Goal: Task Accomplishment & Management: Complete application form

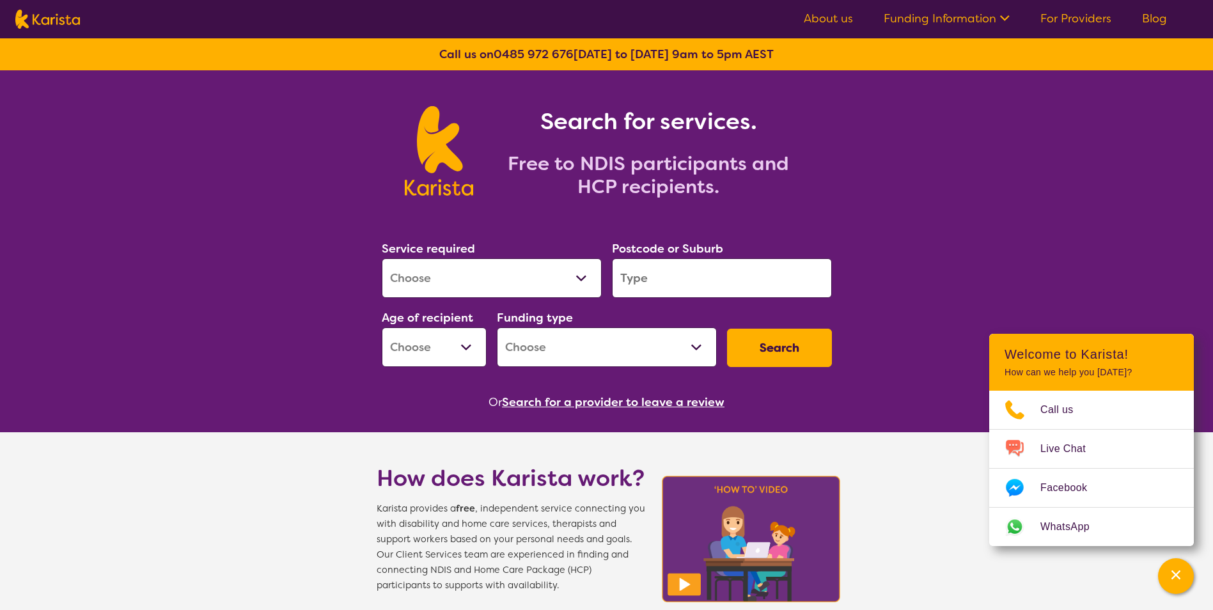
click at [572, 275] on select "Allied Health Assistant Assessment ([MEDICAL_DATA] or [MEDICAL_DATA]) Behaviour…" at bounding box center [492, 278] width 220 height 40
select select "NDIS Plan management"
click at [382, 258] on select "Allied Health Assistant Assessment ([MEDICAL_DATA] or [MEDICAL_DATA]) Behaviour…" at bounding box center [492, 278] width 220 height 40
select select "NDIS"
click at [457, 345] on select "Early Childhood - 0 to 9 Child - 10 to 11 Adolescent - 12 to 17 Adult - 18 to 6…" at bounding box center [434, 347] width 105 height 40
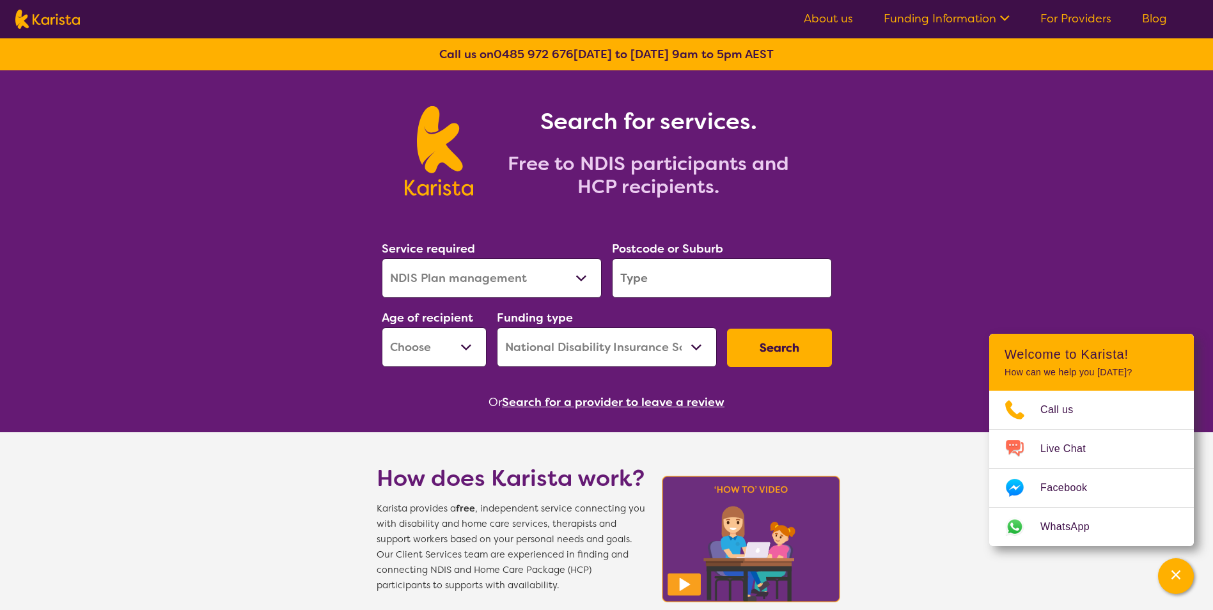
select select "AS"
click at [382, 327] on select "Early Childhood - 0 to 9 Child - 10 to 11 Adolescent - 12 to 17 Adult - 18 to 6…" at bounding box center [434, 347] width 105 height 40
click at [665, 288] on input "search" at bounding box center [722, 278] width 220 height 40
type input "3155"
click at [703, 319] on div "Boronia 3155" at bounding box center [721, 314] width 207 height 24
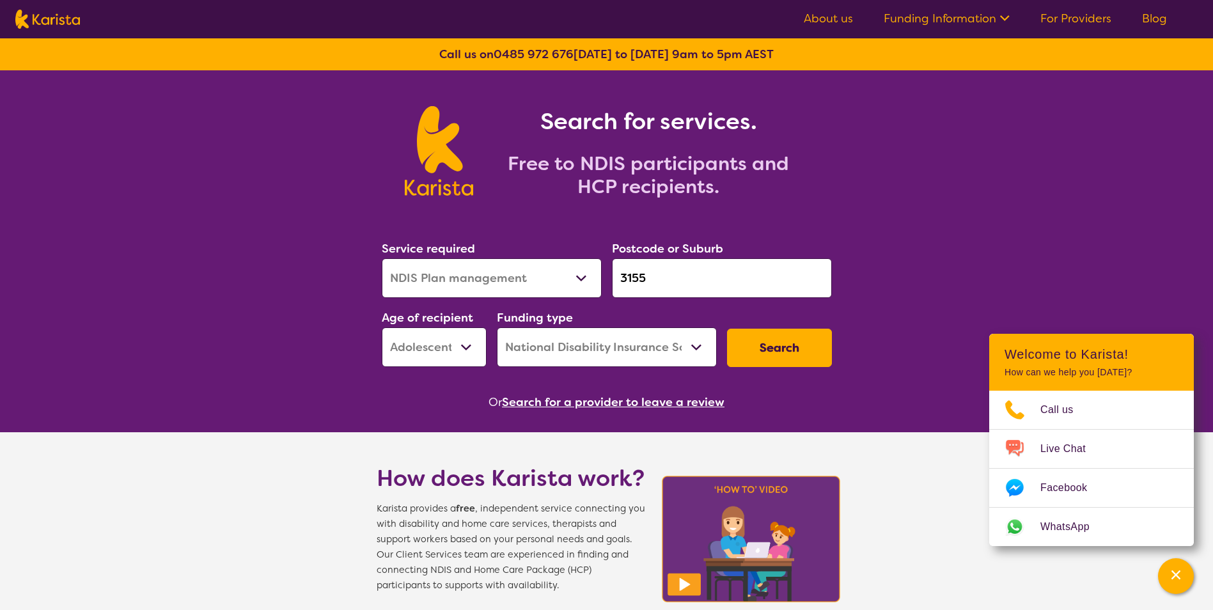
click at [782, 353] on button "Search" at bounding box center [779, 348] width 105 height 38
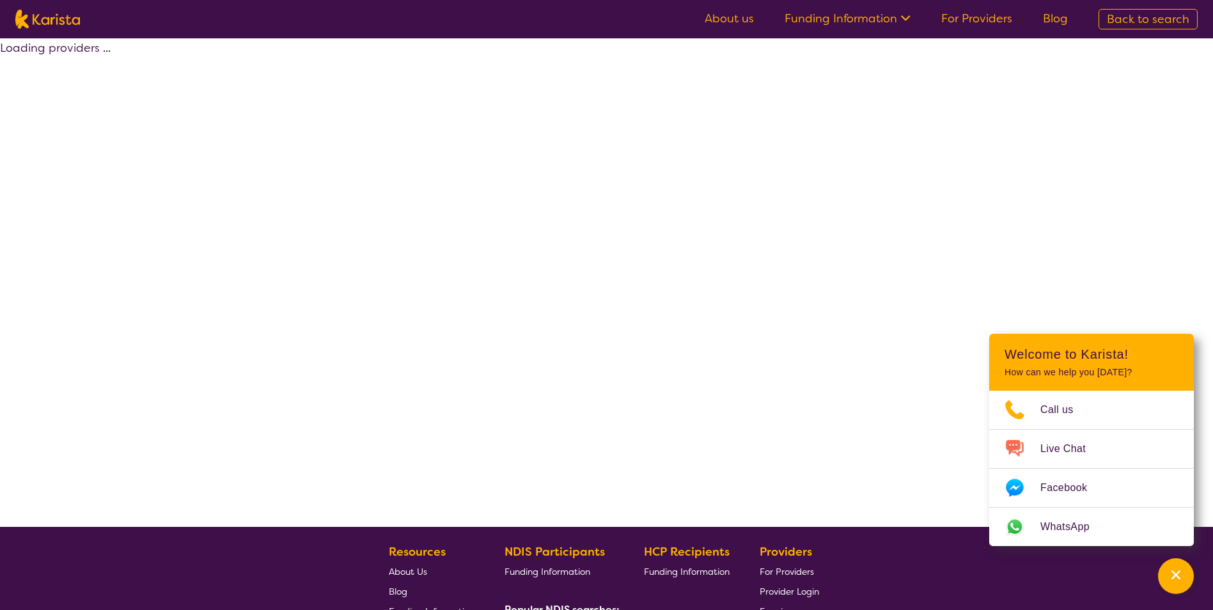
select select "by_score"
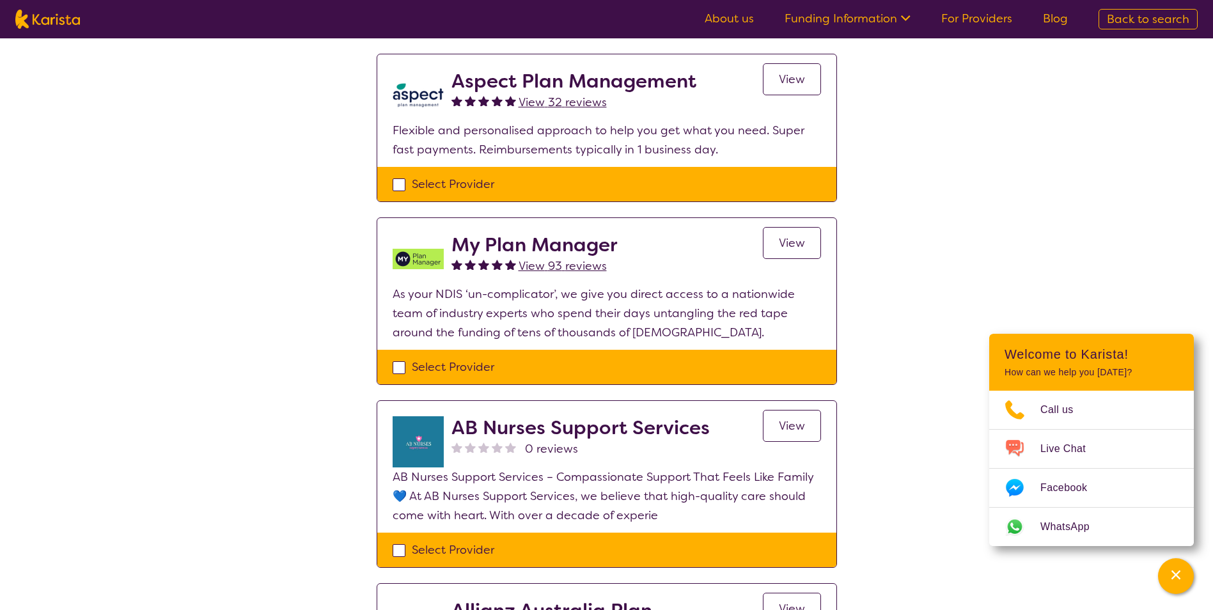
scroll to position [703, 0]
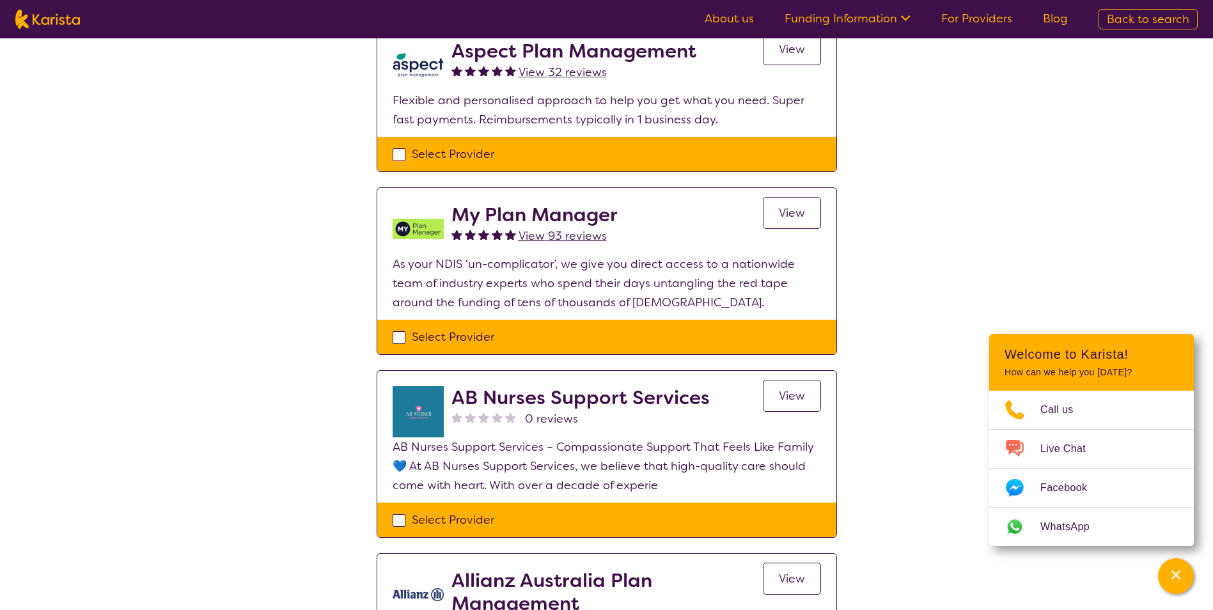
click at [788, 214] on span "View" at bounding box center [792, 212] width 26 height 15
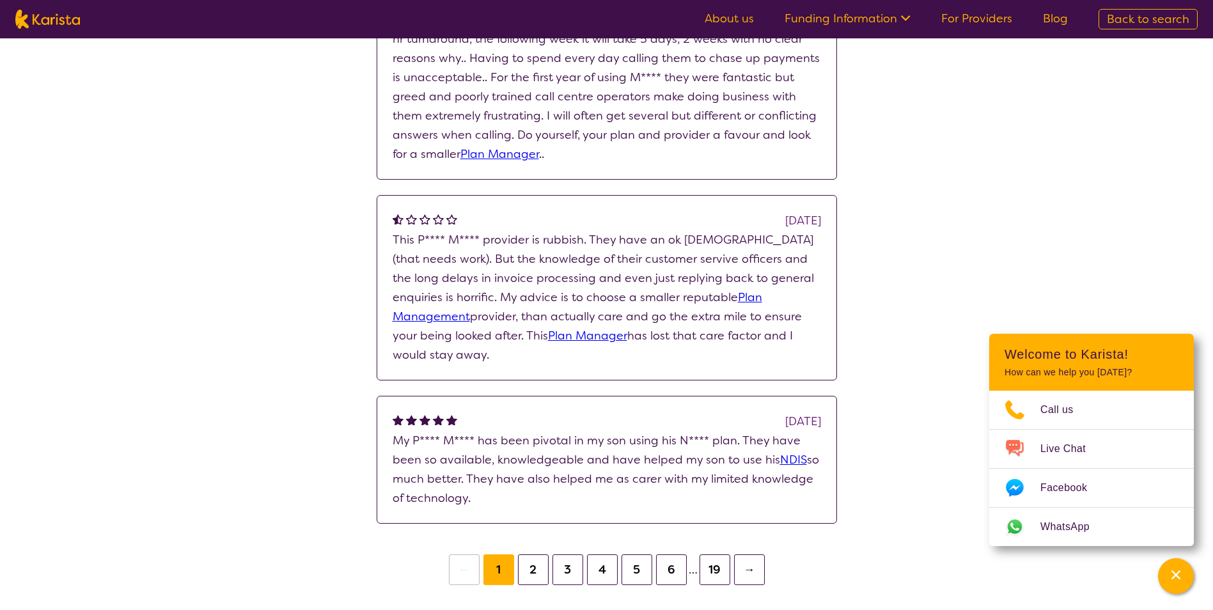
scroll to position [1342, 0]
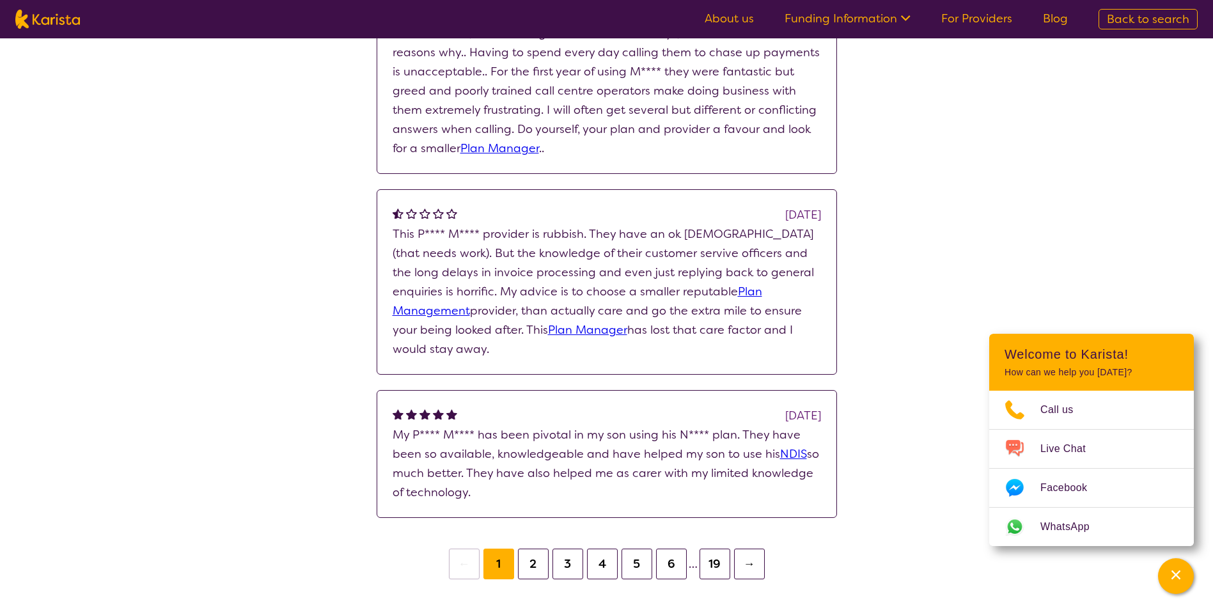
click at [525, 569] on button "2" at bounding box center [533, 563] width 31 height 31
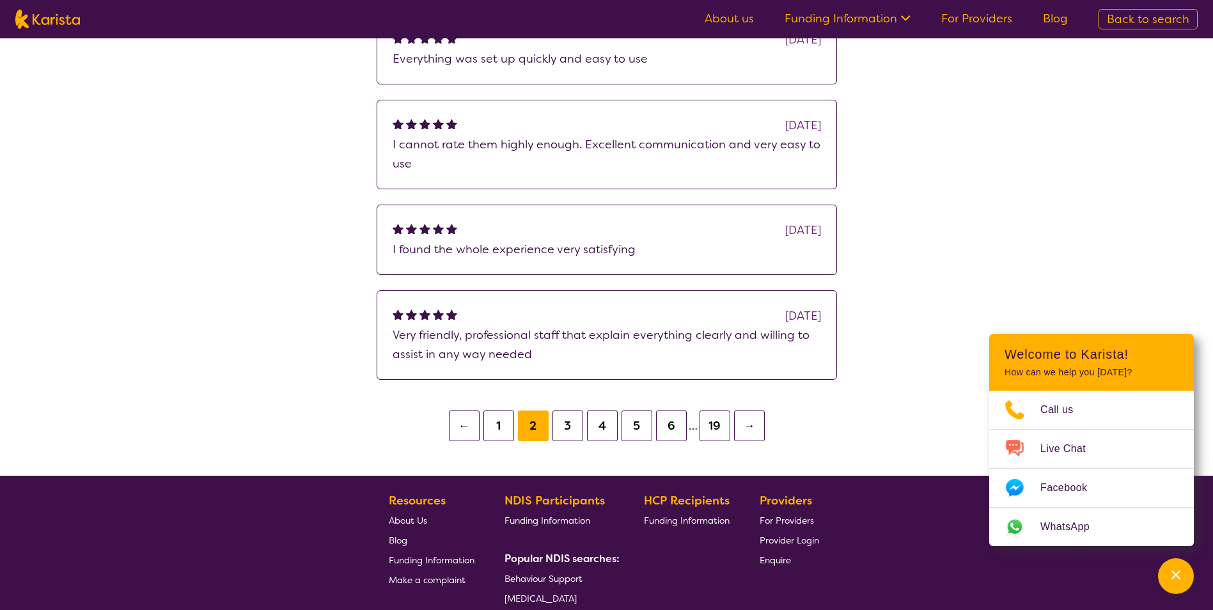
scroll to position [1024, 0]
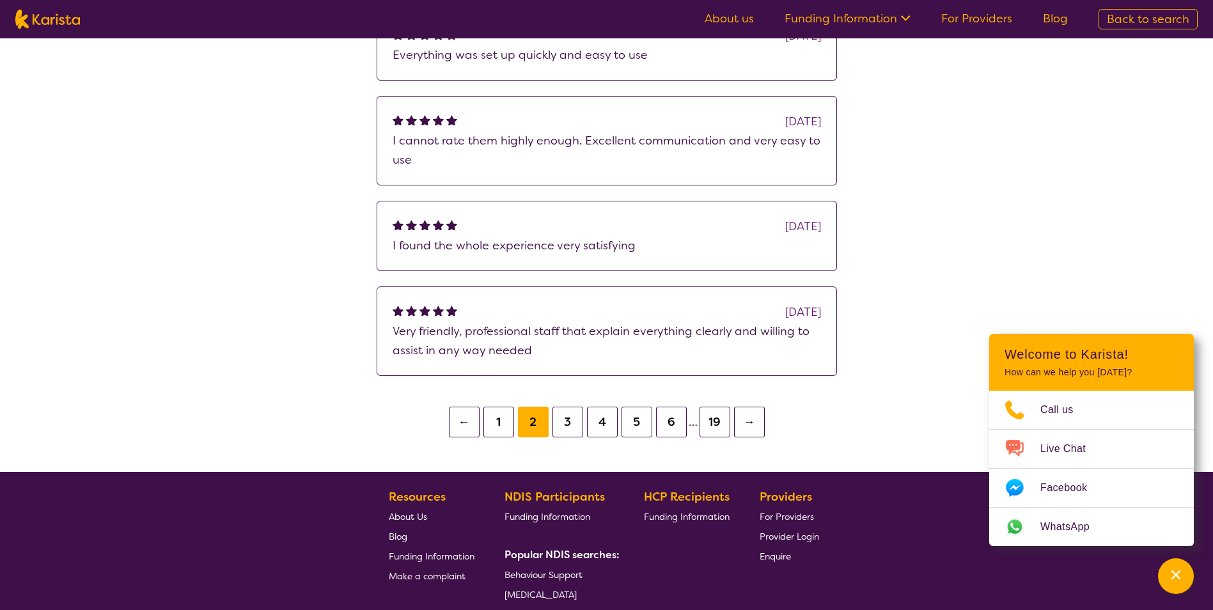
click at [573, 419] on button "3" at bounding box center [567, 422] width 31 height 31
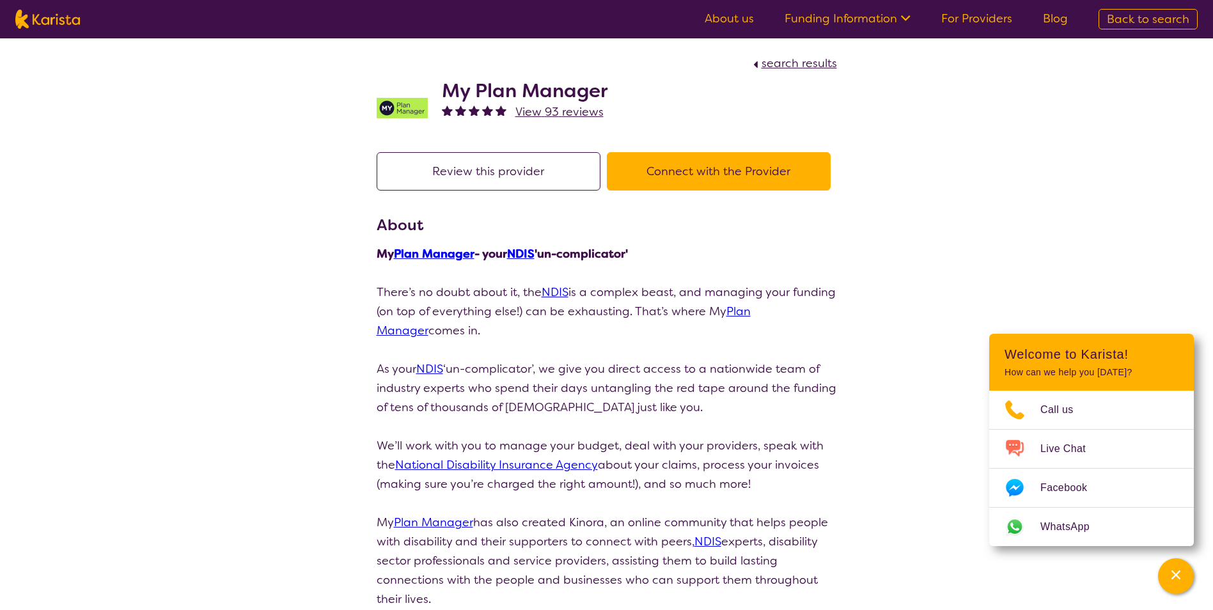
click at [558, 113] on span "View 93 reviews" at bounding box center [559, 111] width 88 height 15
click at [706, 173] on button "Connect with the Provider" at bounding box center [719, 171] width 224 height 38
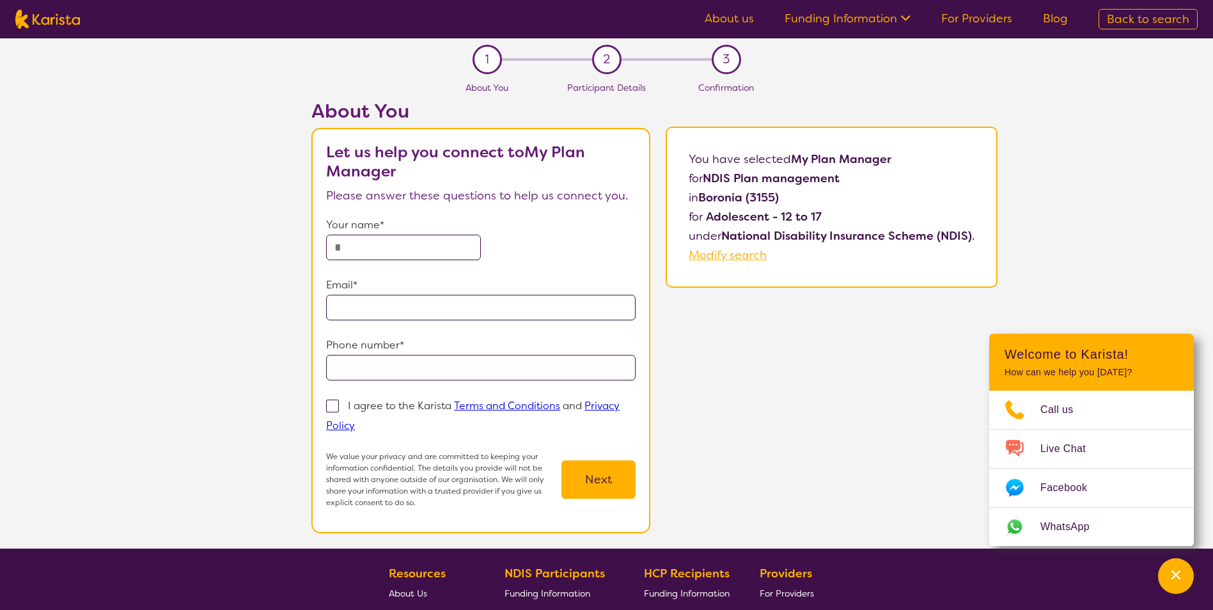
click at [371, 260] on input "text" at bounding box center [403, 248] width 155 height 26
type input "**********"
drag, startPoint x: 420, startPoint y: 306, endPoint x: 180, endPoint y: 297, distance: 240.5
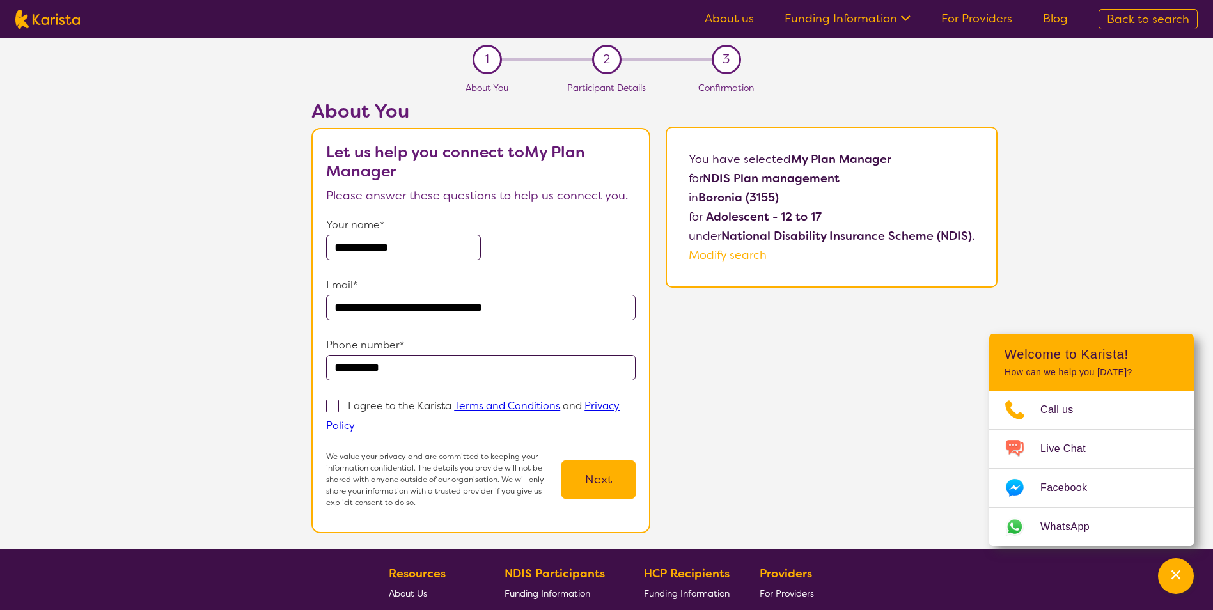
click at [180, 297] on div "**********" at bounding box center [654, 324] width 1117 height 449
type input "*"
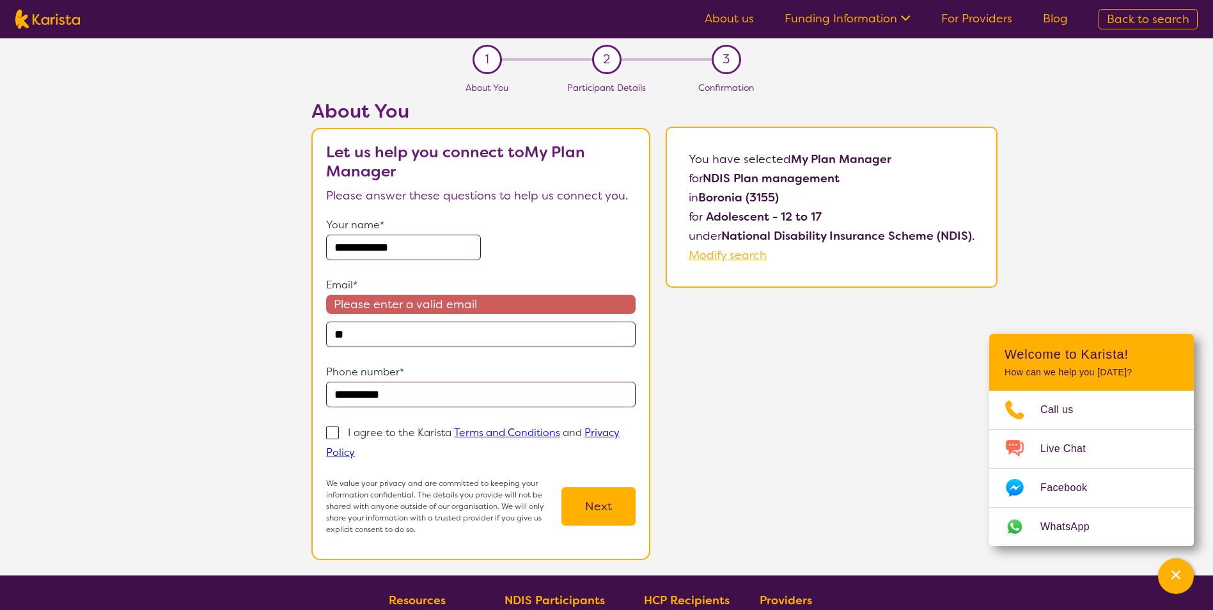
type input "*"
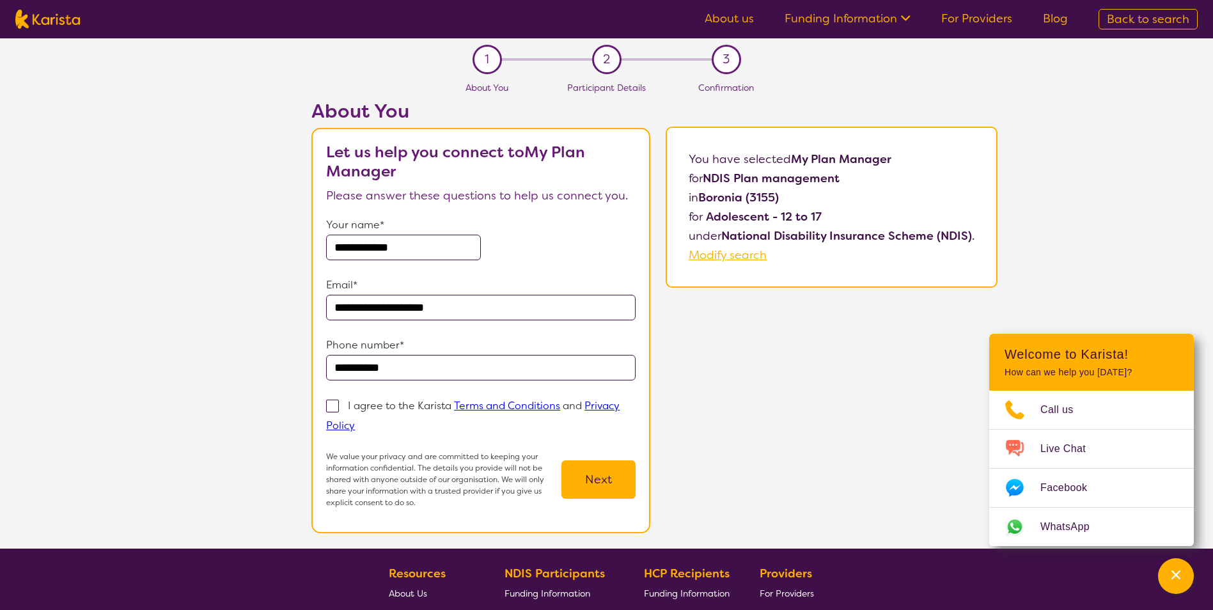
type input "**********"
click at [334, 408] on span at bounding box center [332, 406] width 13 height 13
click at [355, 421] on input "I agree to the Karista Terms and Conditions and Privacy Policy" at bounding box center [359, 425] width 8 height 8
checkbox input "true"
click at [607, 472] on button "Next" at bounding box center [598, 479] width 74 height 38
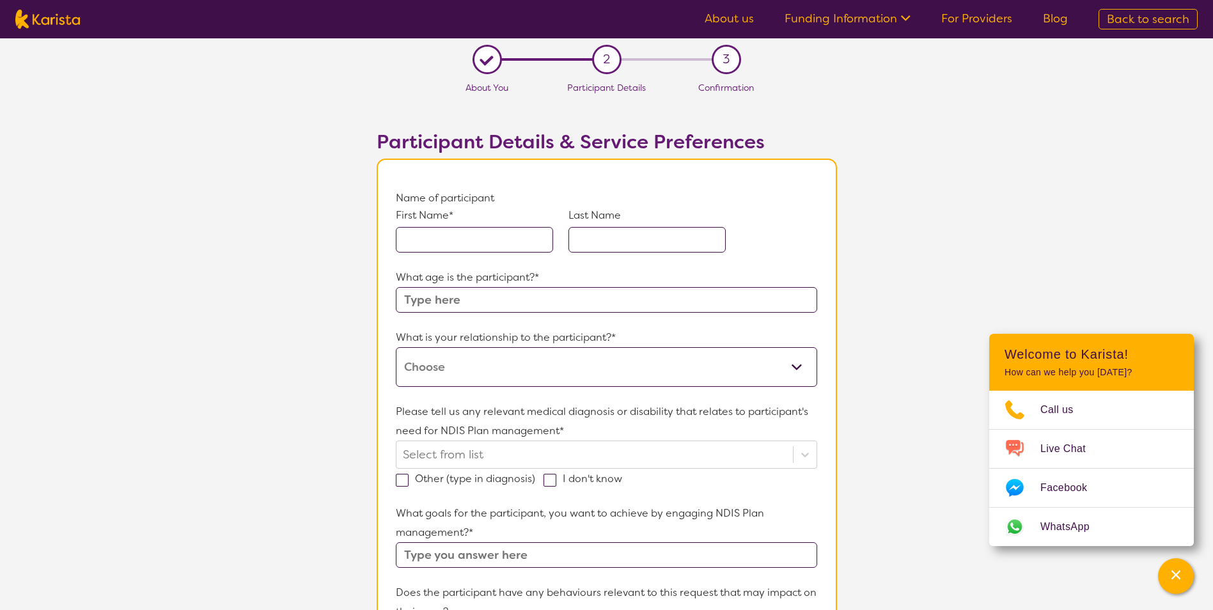
click at [456, 237] on input "text" at bounding box center [474, 240] width 157 height 26
click at [476, 237] on input "text" at bounding box center [474, 240] width 157 height 26
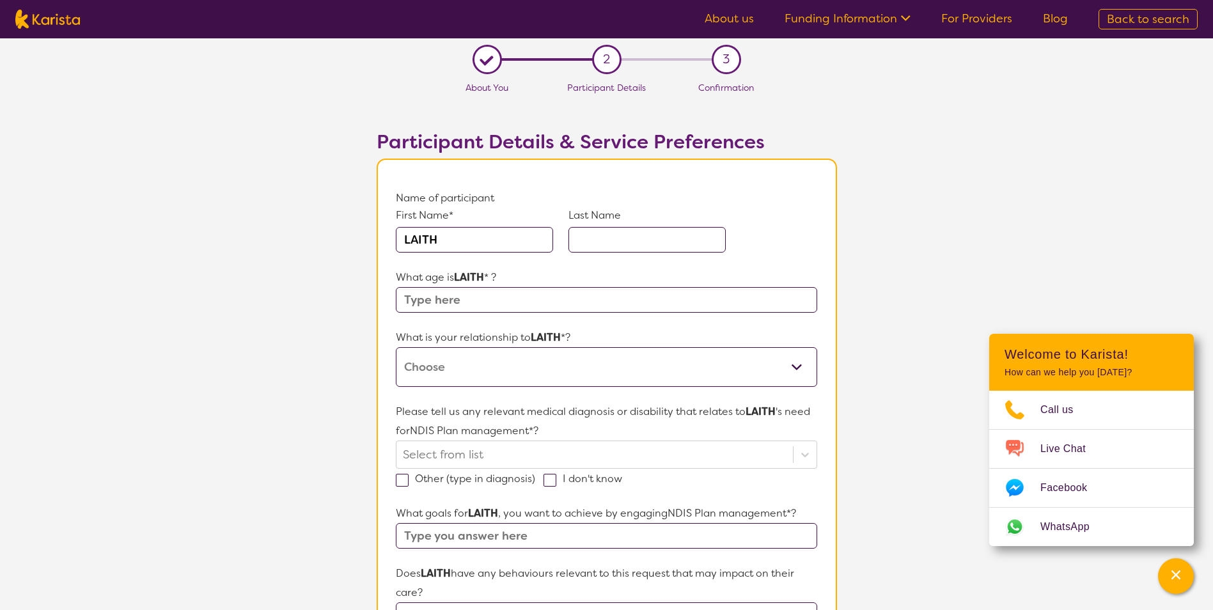
type input "LAITH"
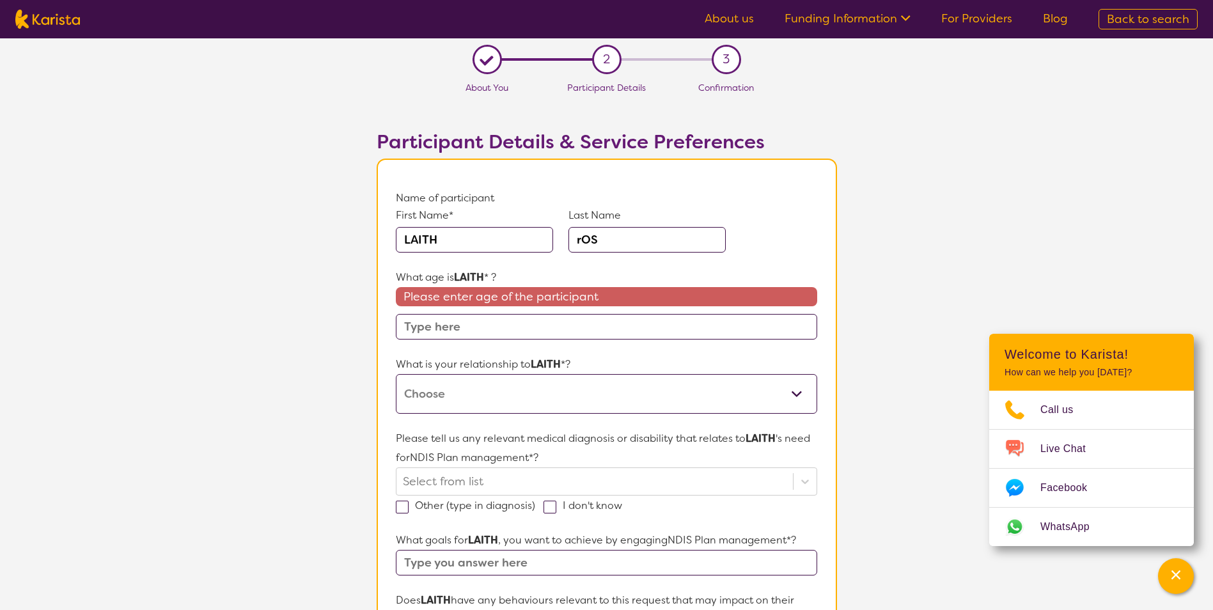
drag, startPoint x: 666, startPoint y: 239, endPoint x: 497, endPoint y: 234, distance: 168.8
click at [497, 234] on div "First Name* [PERSON_NAME] Last Name rOS" at bounding box center [606, 238] width 421 height 60
type input "Ros"
click at [502, 324] on input "text" at bounding box center [606, 327] width 421 height 26
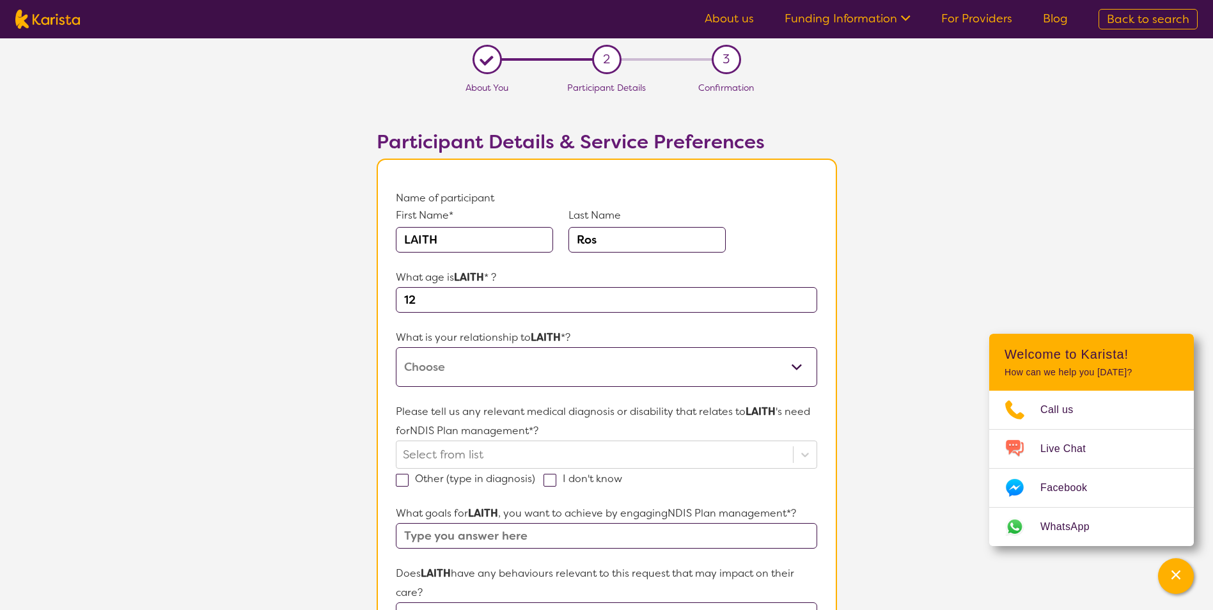
type input "12"
drag, startPoint x: 502, startPoint y: 352, endPoint x: 502, endPoint y: 361, distance: 8.3
click at [502, 356] on select "This request is for myself I am their parent I am their child I am their spouse…" at bounding box center [606, 367] width 421 height 40
select select "I am their parent"
click at [396, 347] on select "This request is for myself I am their parent I am their child I am their spouse…" at bounding box center [606, 367] width 421 height 40
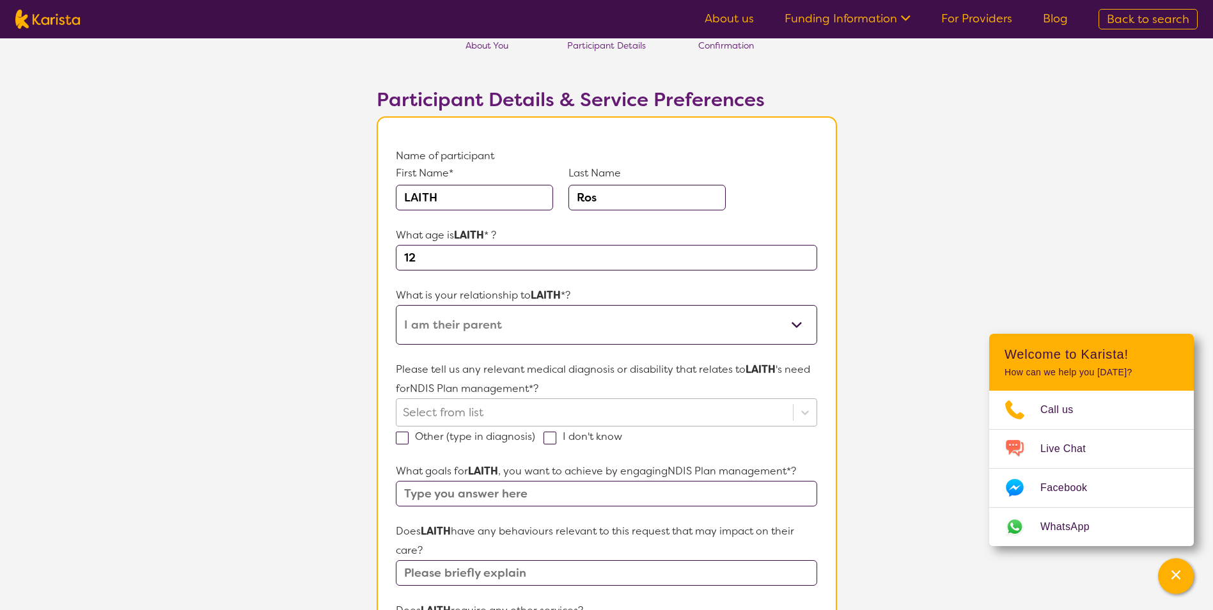
scroll to position [64, 0]
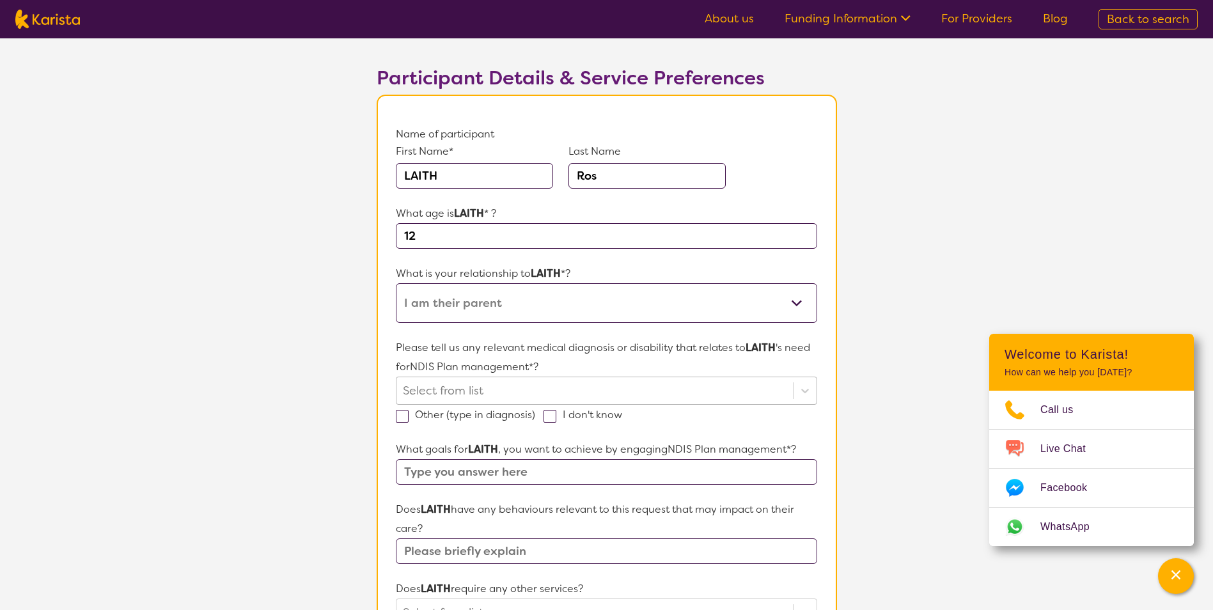
click at [549, 380] on div at bounding box center [594, 391] width 383 height 22
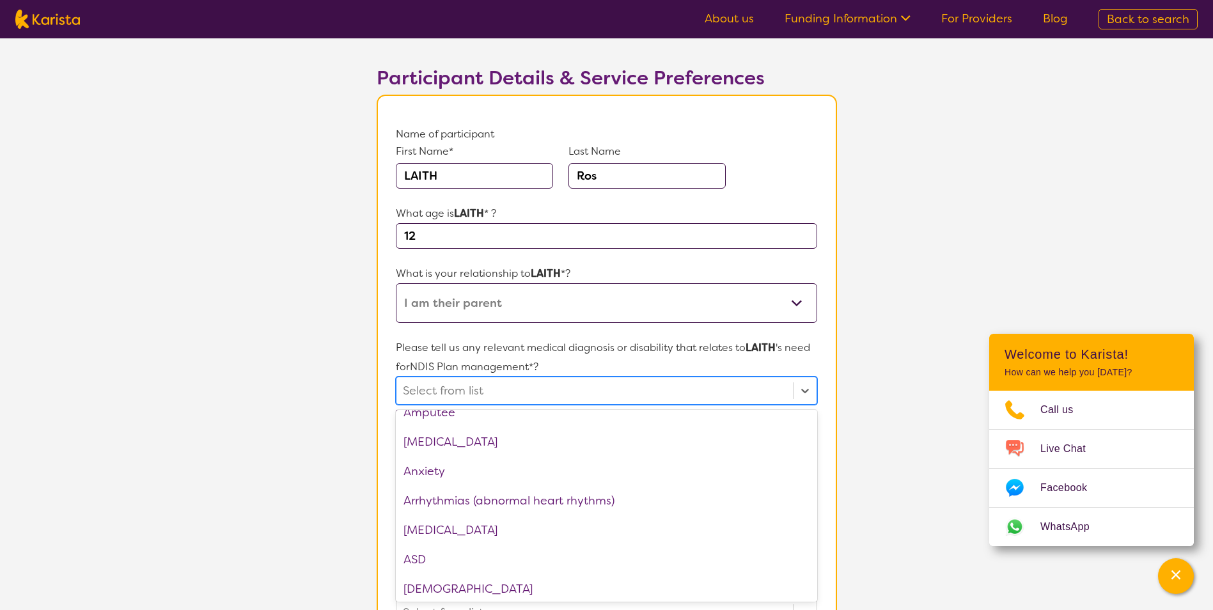
scroll to position [128, 0]
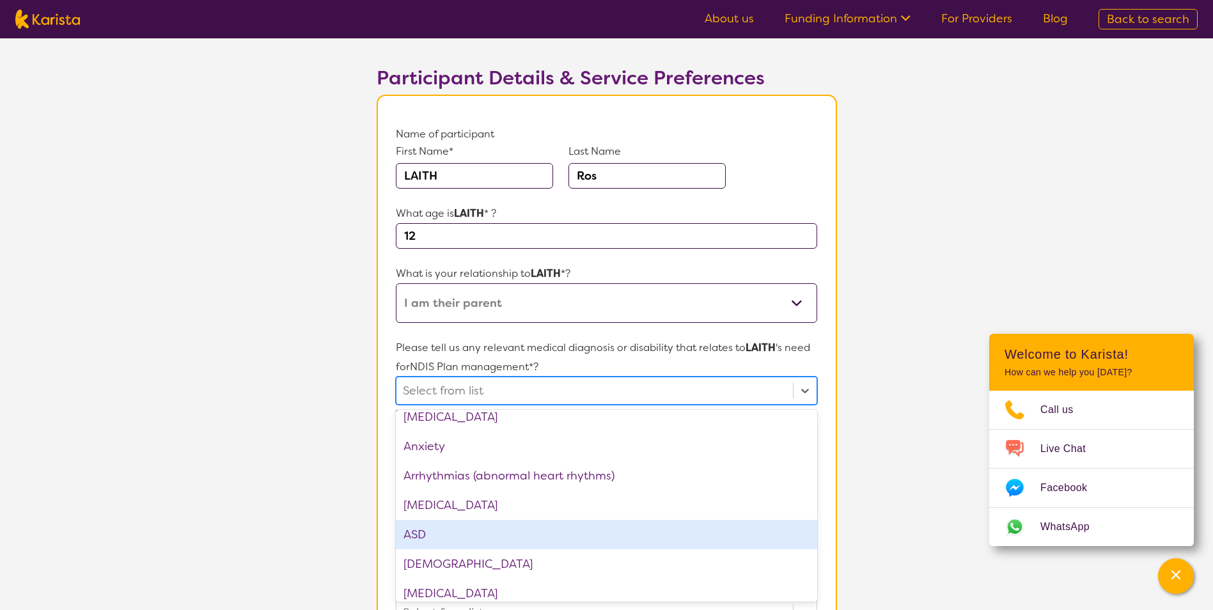
click at [479, 536] on div "ASD" at bounding box center [606, 534] width 421 height 29
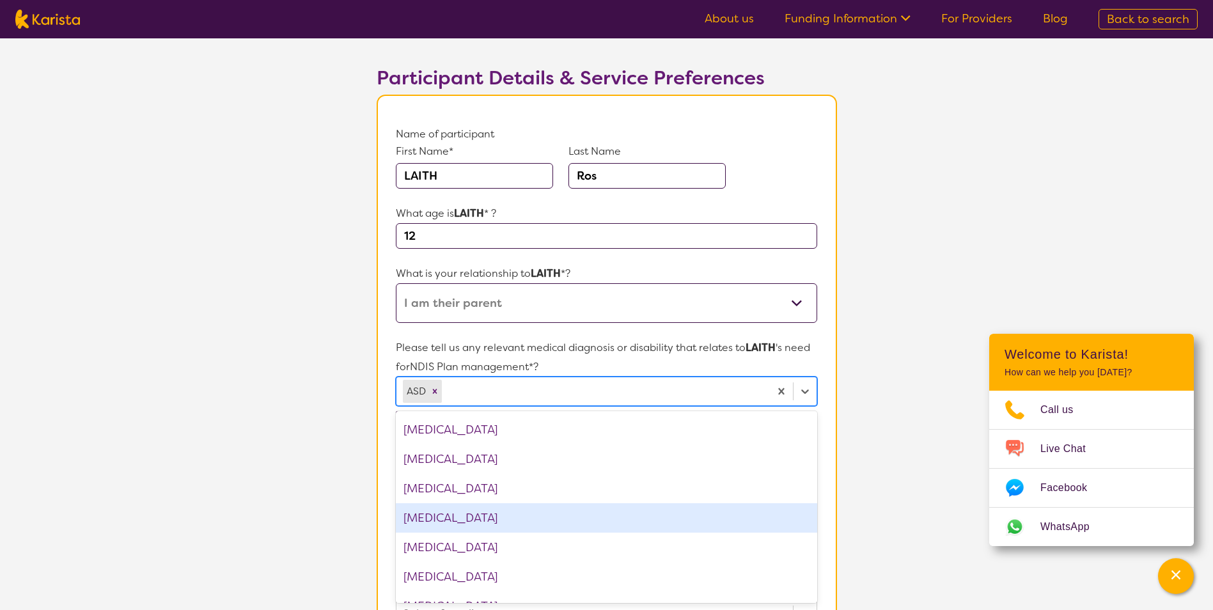
scroll to position [639, 0]
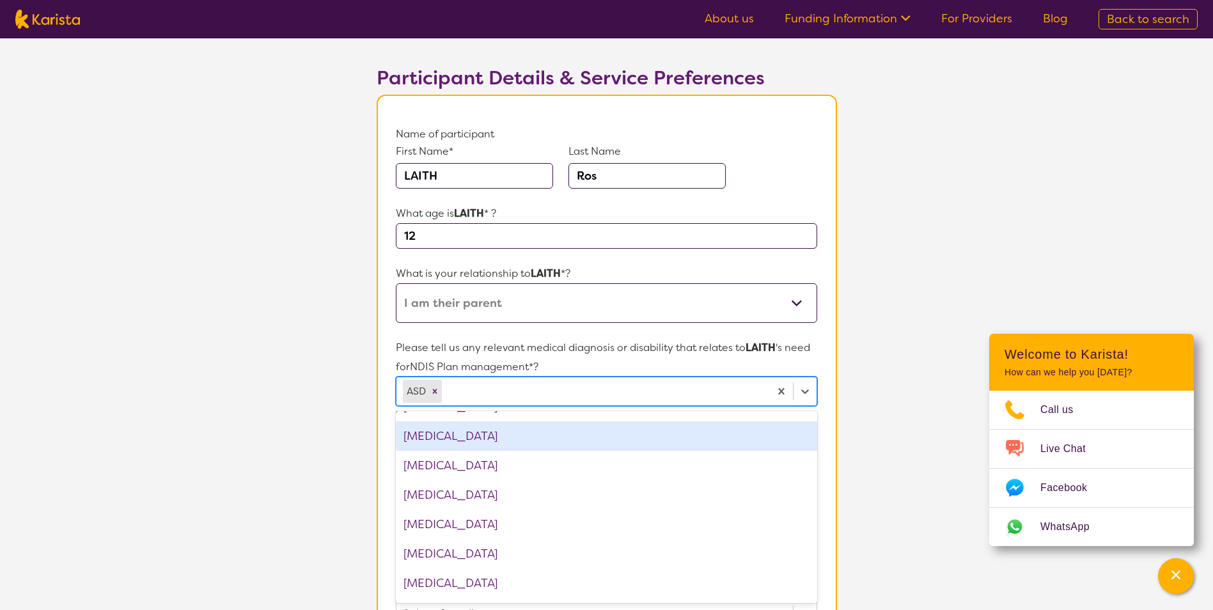
click at [502, 444] on div "[MEDICAL_DATA]" at bounding box center [606, 435] width 421 height 29
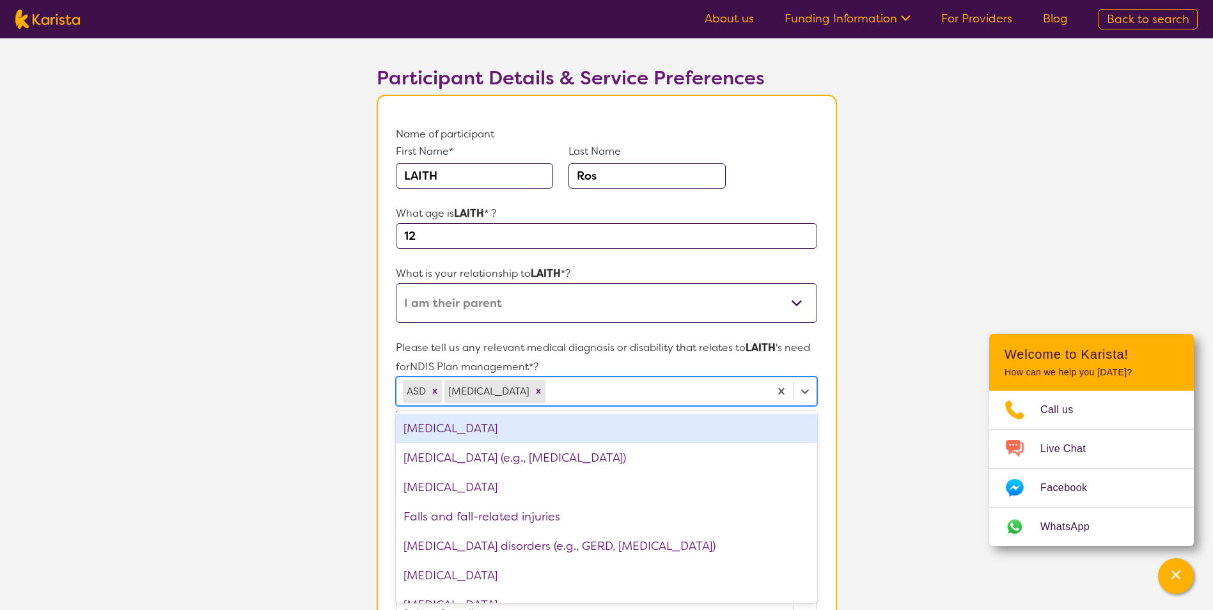
scroll to position [767, 0]
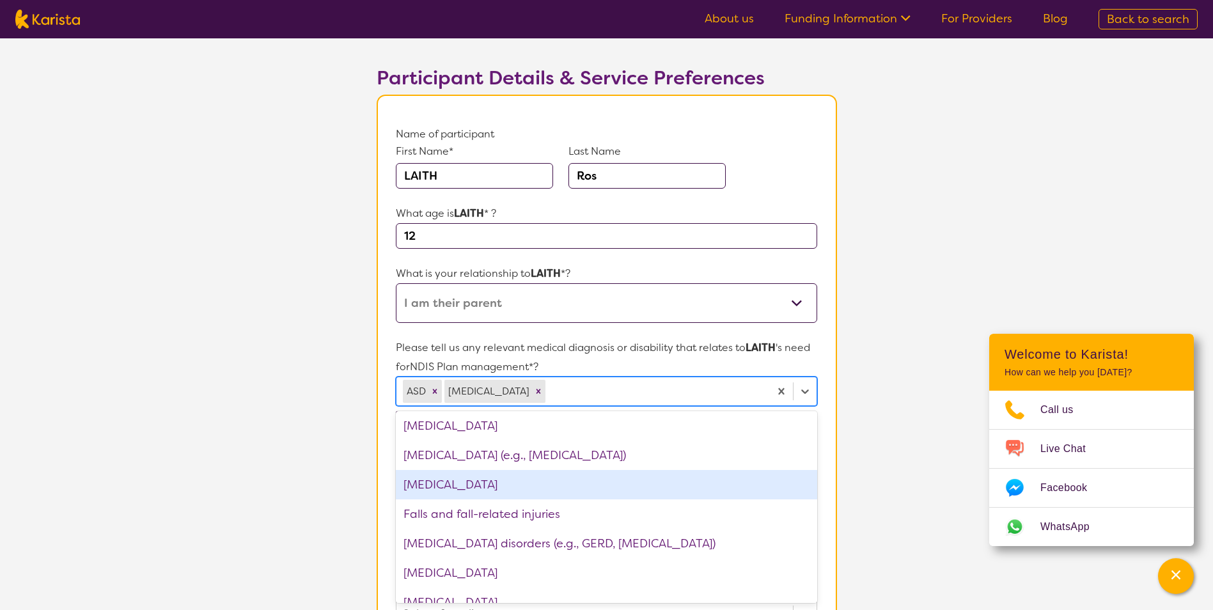
click at [496, 493] on div "[MEDICAL_DATA]" at bounding box center [606, 484] width 421 height 29
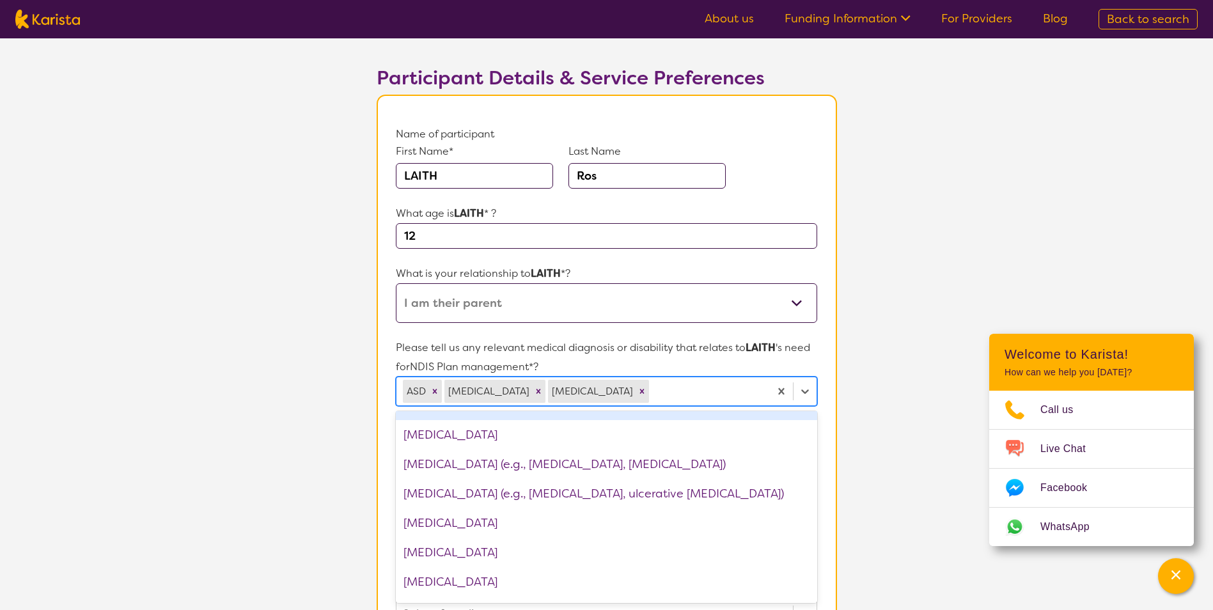
scroll to position [1023, 0]
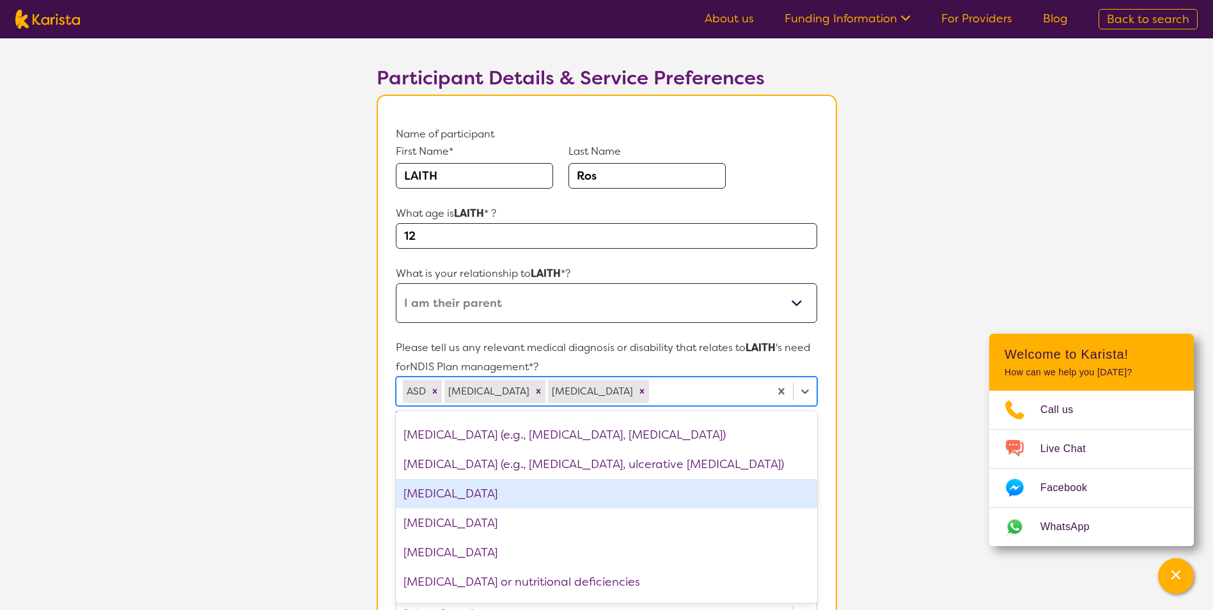
click at [516, 501] on div "[MEDICAL_DATA]" at bounding box center [606, 493] width 421 height 29
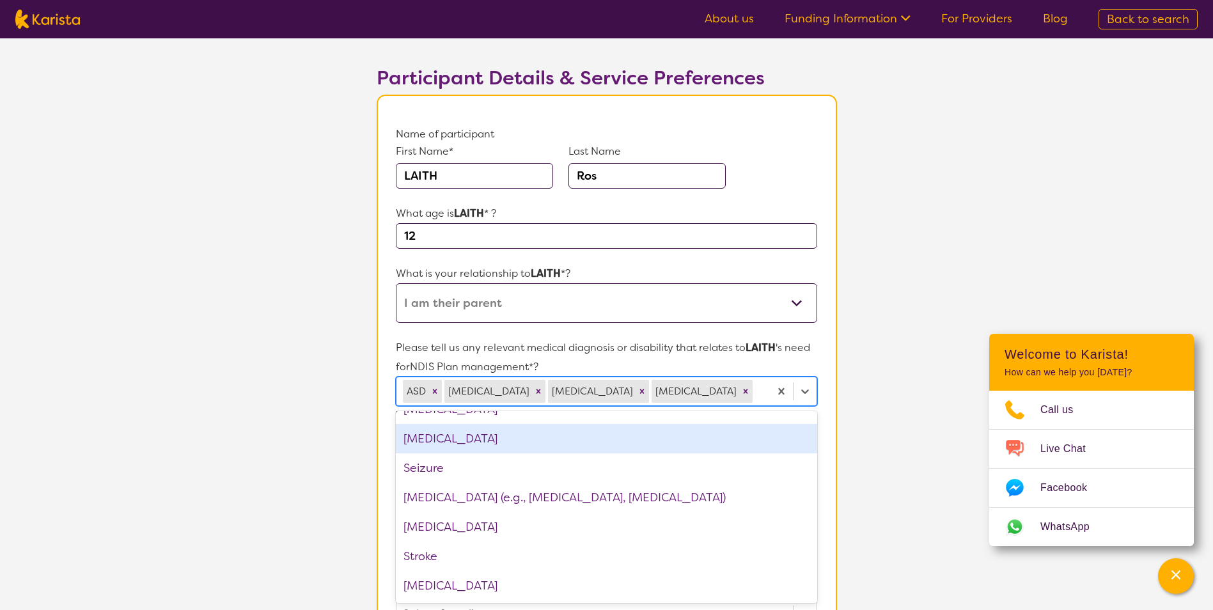
scroll to position [1901, 0]
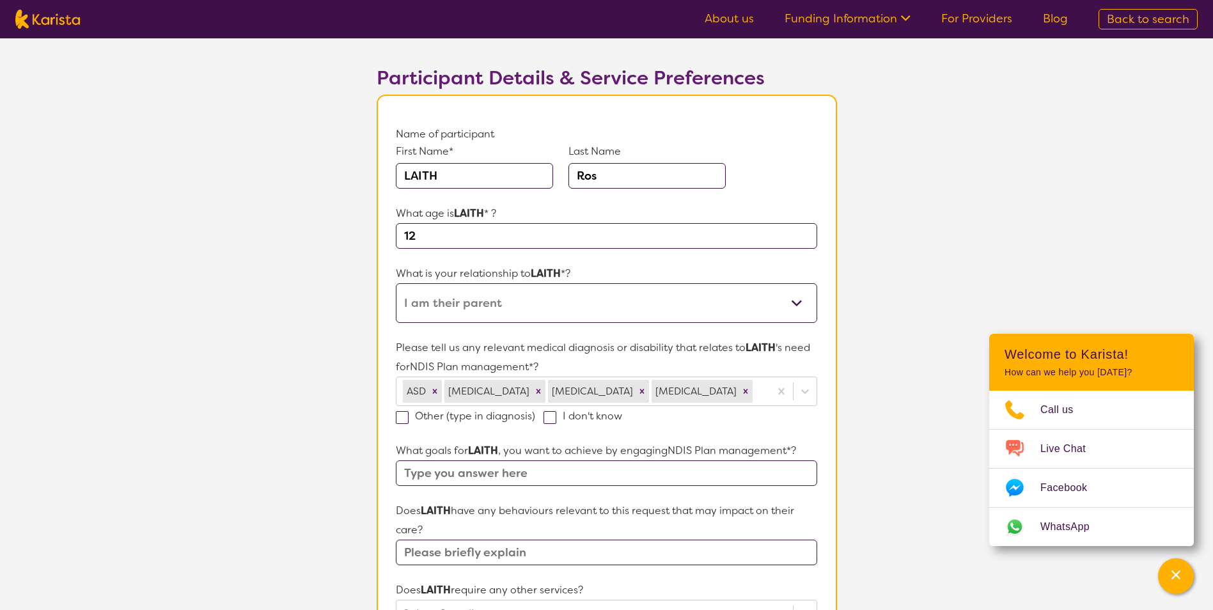
click at [898, 501] on section "L About You 2 Participant Details 3 Confirmation Participant Details & Service …" at bounding box center [606, 538] width 1213 height 1128
click at [426, 474] on input "text" at bounding box center [606, 473] width 421 height 26
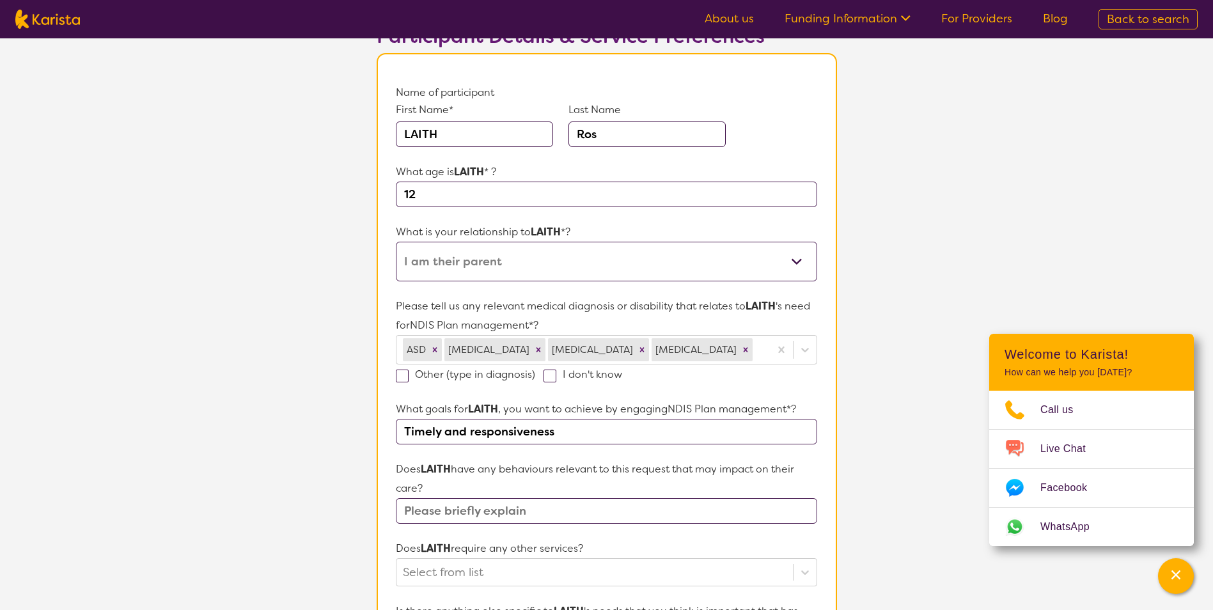
scroll to position [192, 0]
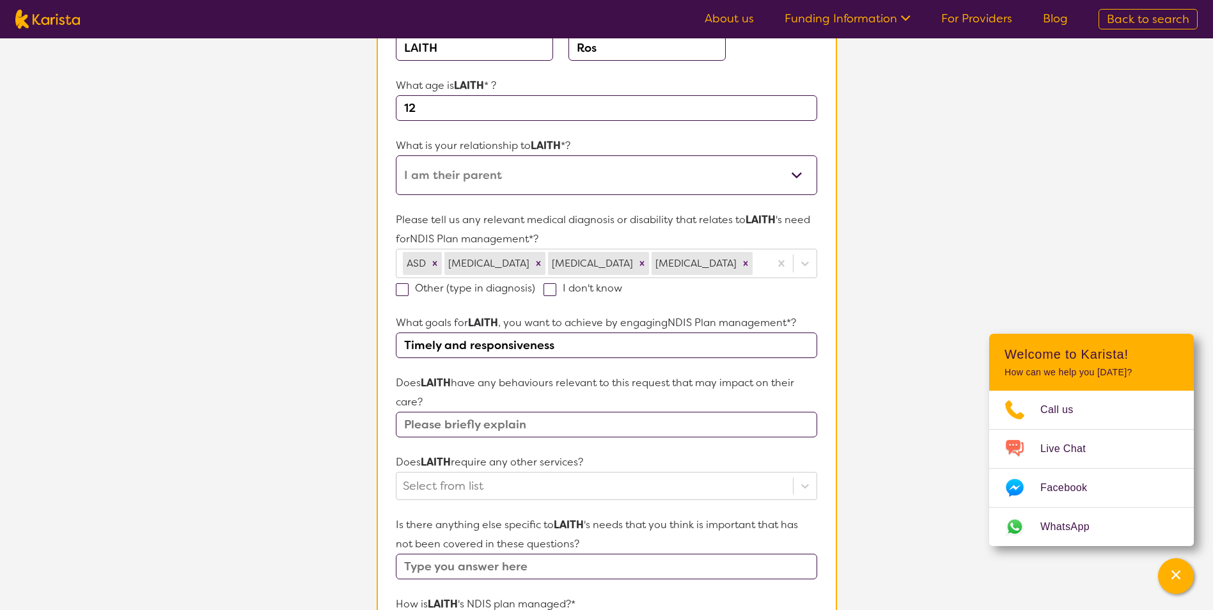
type input "Timely and responsiveness"
click at [470, 432] on input "text" at bounding box center [606, 425] width 421 height 26
click at [520, 430] on input "text" at bounding box center [606, 425] width 421 height 26
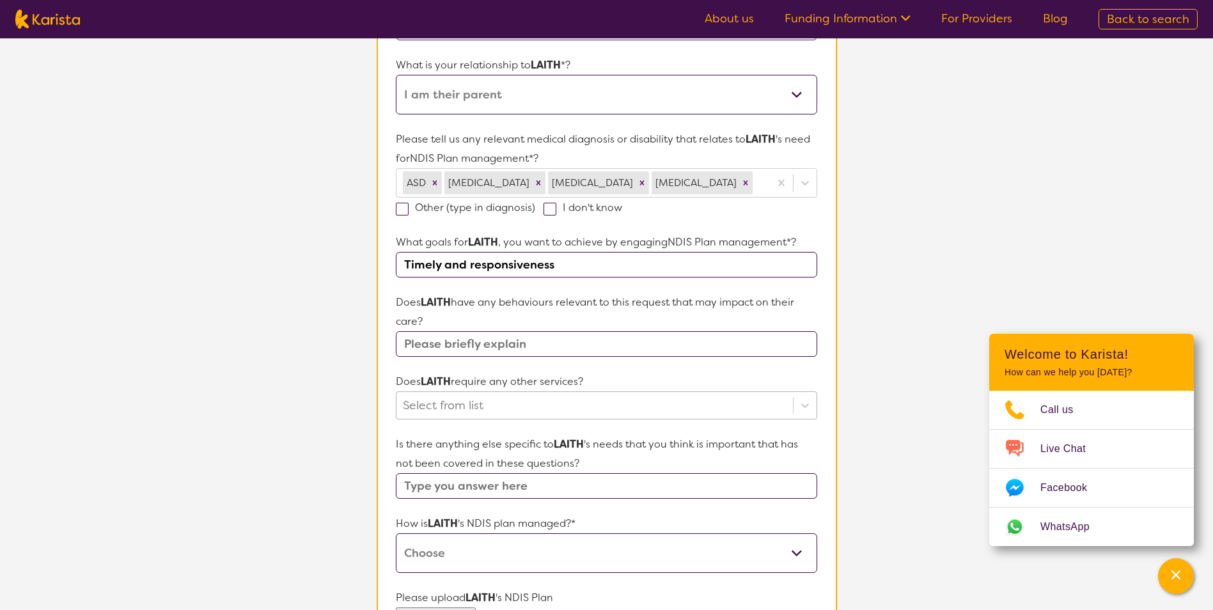
click at [495, 419] on div "Select from list" at bounding box center [606, 405] width 421 height 28
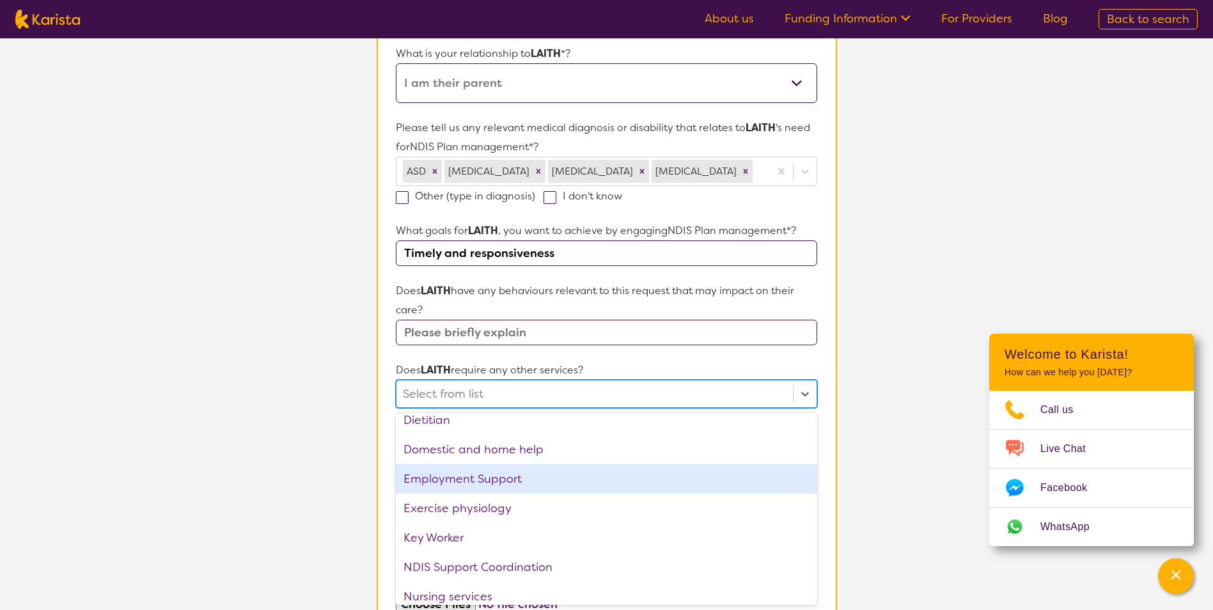
scroll to position [64, 0]
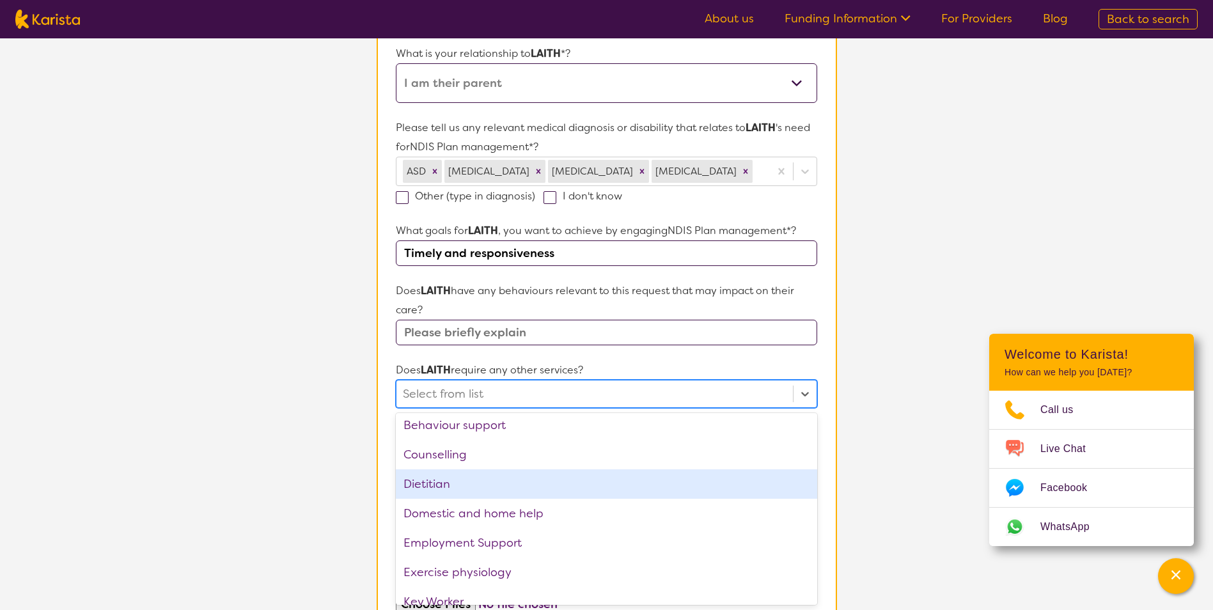
click at [474, 481] on div "Dietitian" at bounding box center [606, 483] width 421 height 29
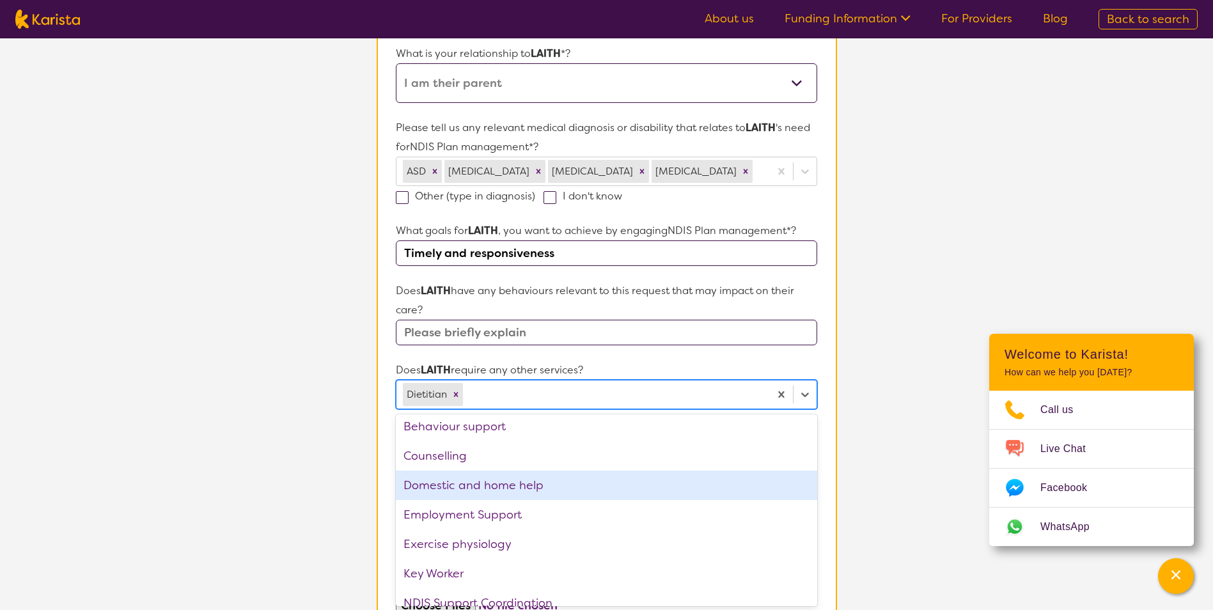
scroll to position [128, 0]
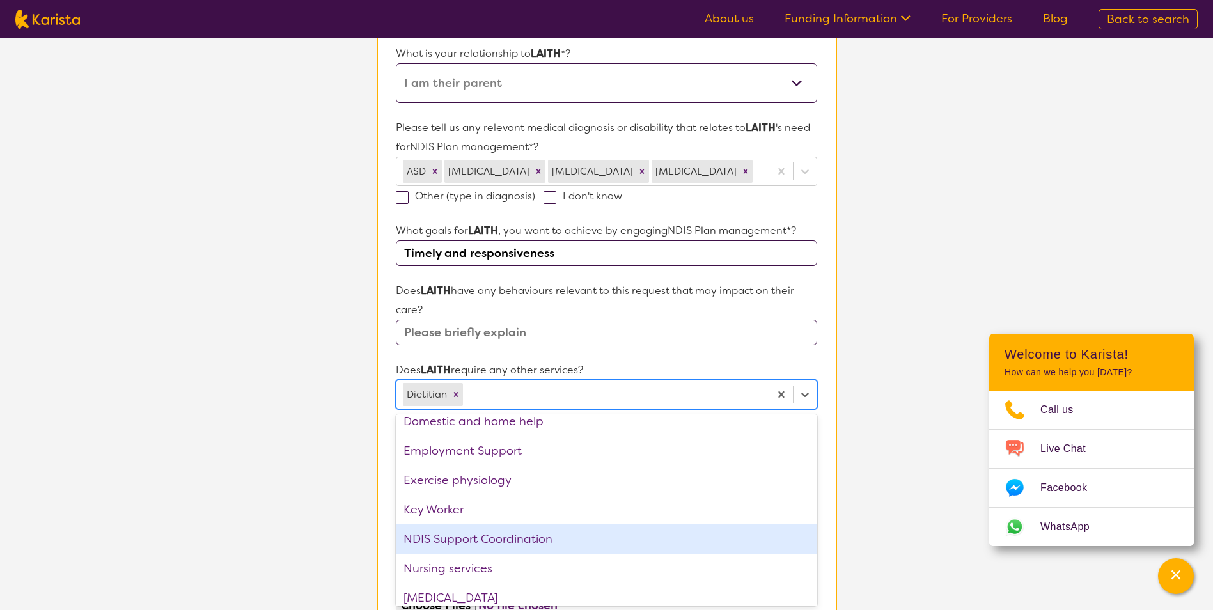
click at [525, 536] on div "NDIS Support Coordination" at bounding box center [606, 538] width 421 height 29
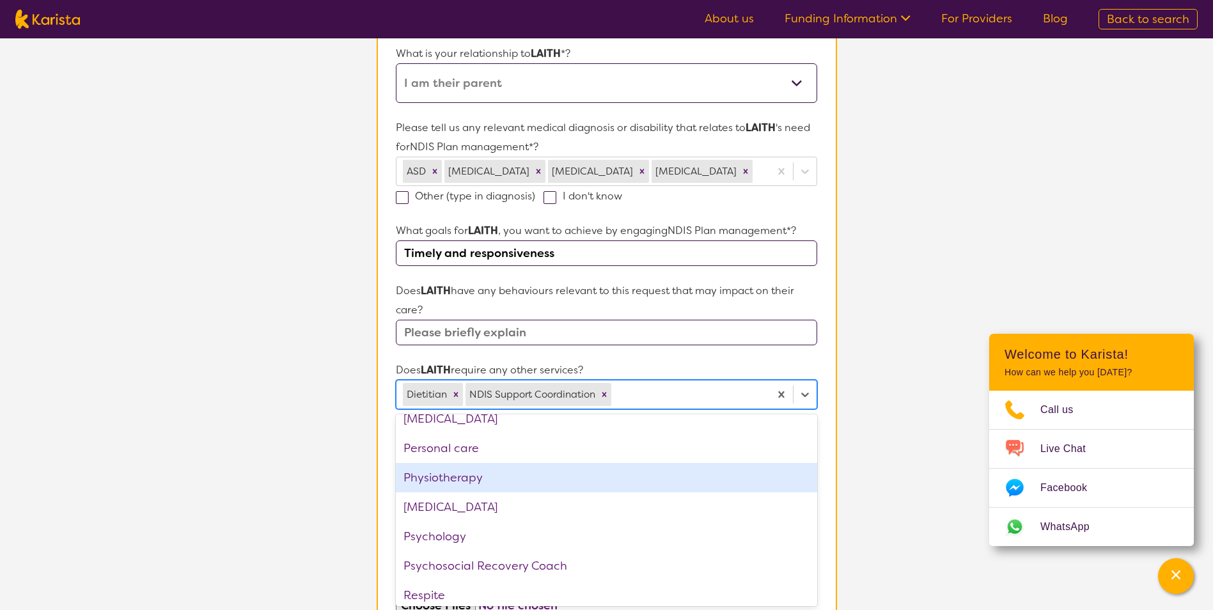
scroll to position [256, 0]
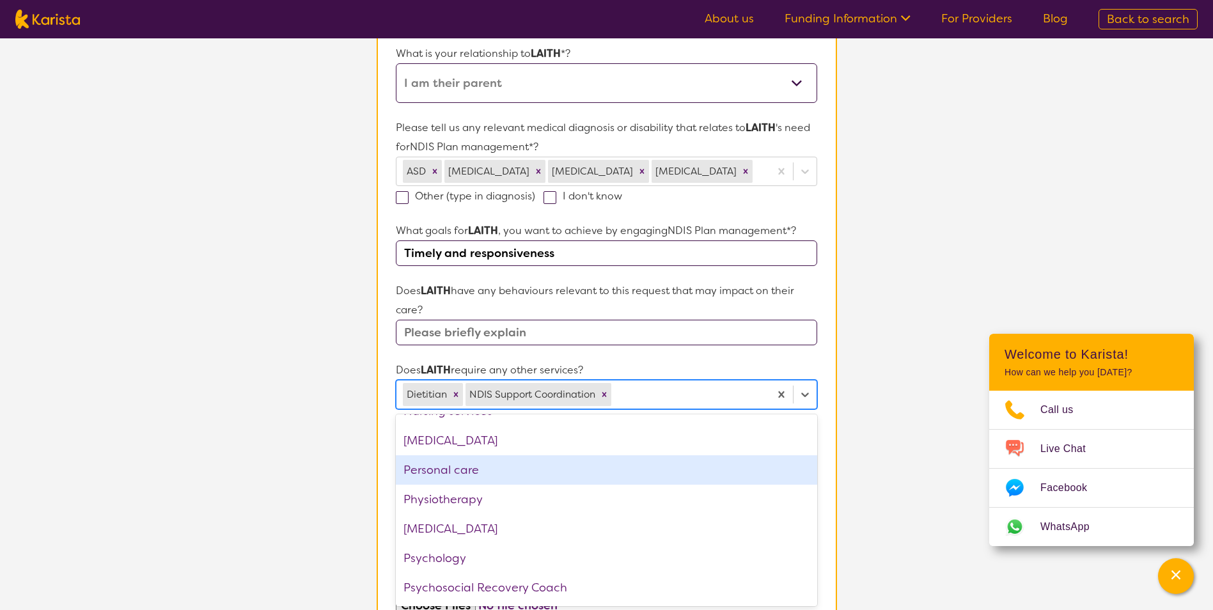
click at [462, 478] on div "Personal care" at bounding box center [606, 469] width 421 height 29
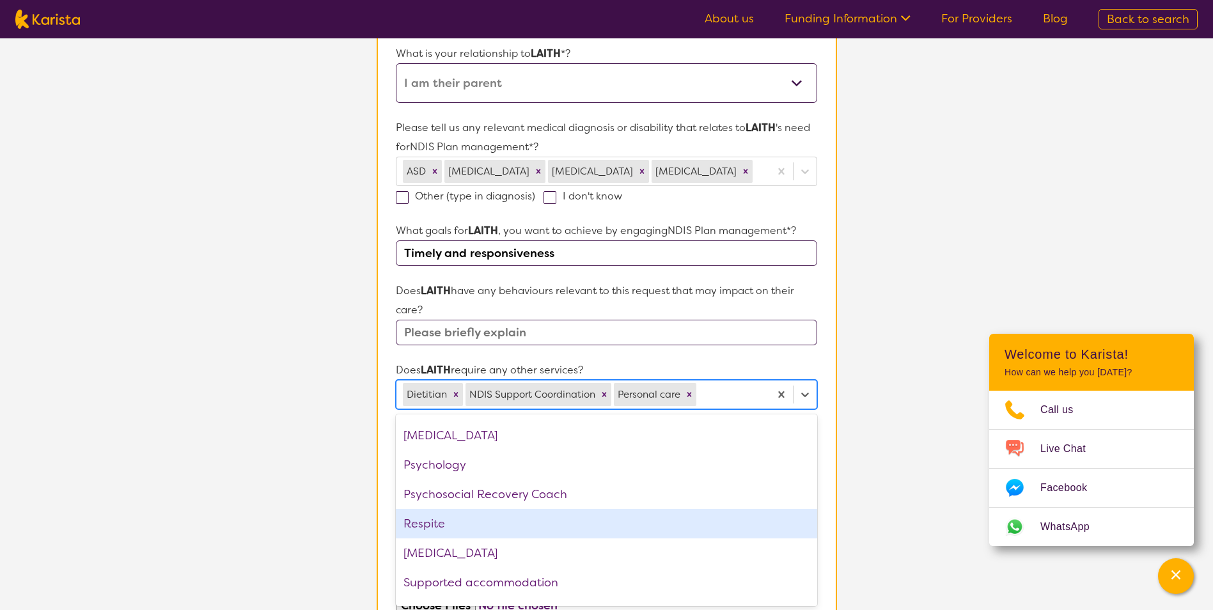
scroll to position [343, 0]
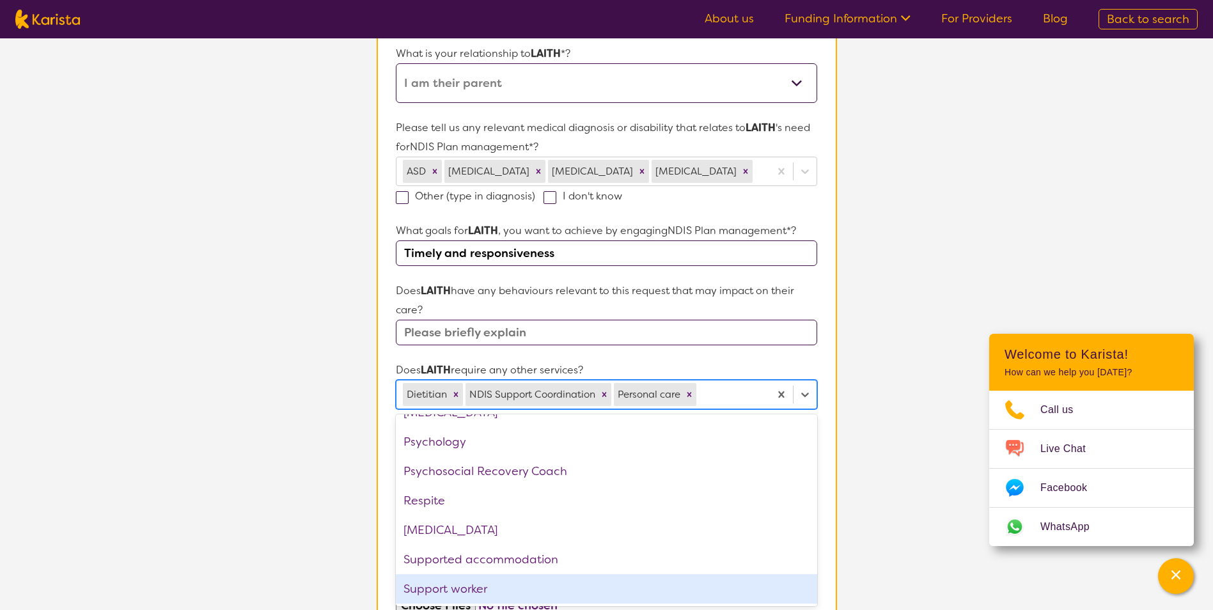
click at [474, 590] on div "Support worker" at bounding box center [606, 588] width 421 height 29
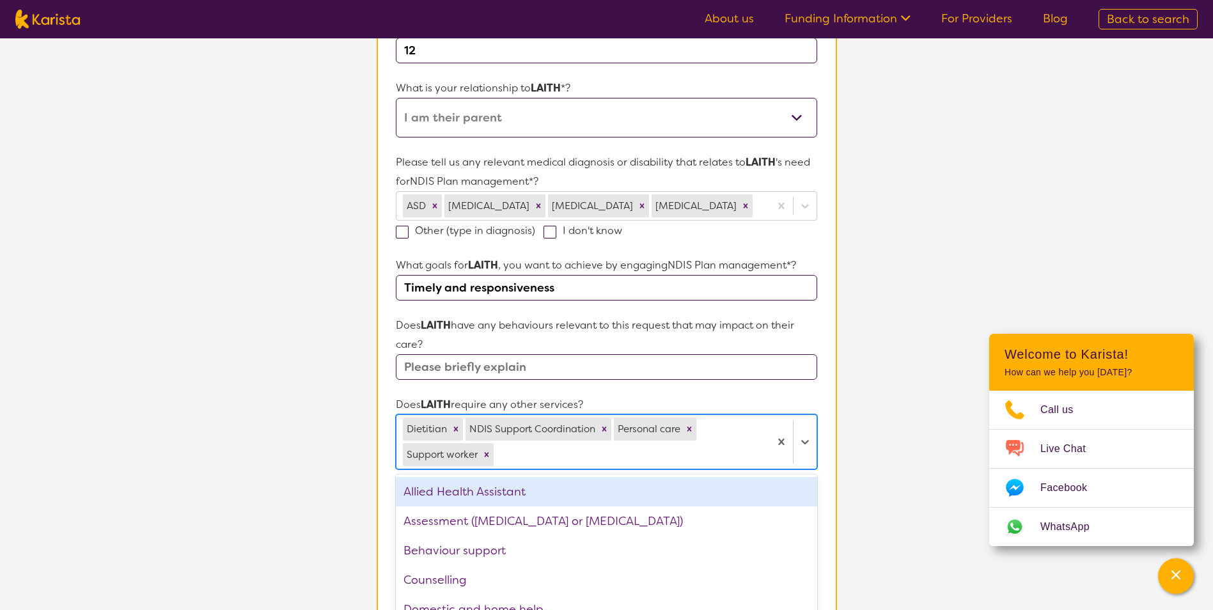
scroll to position [220, 0]
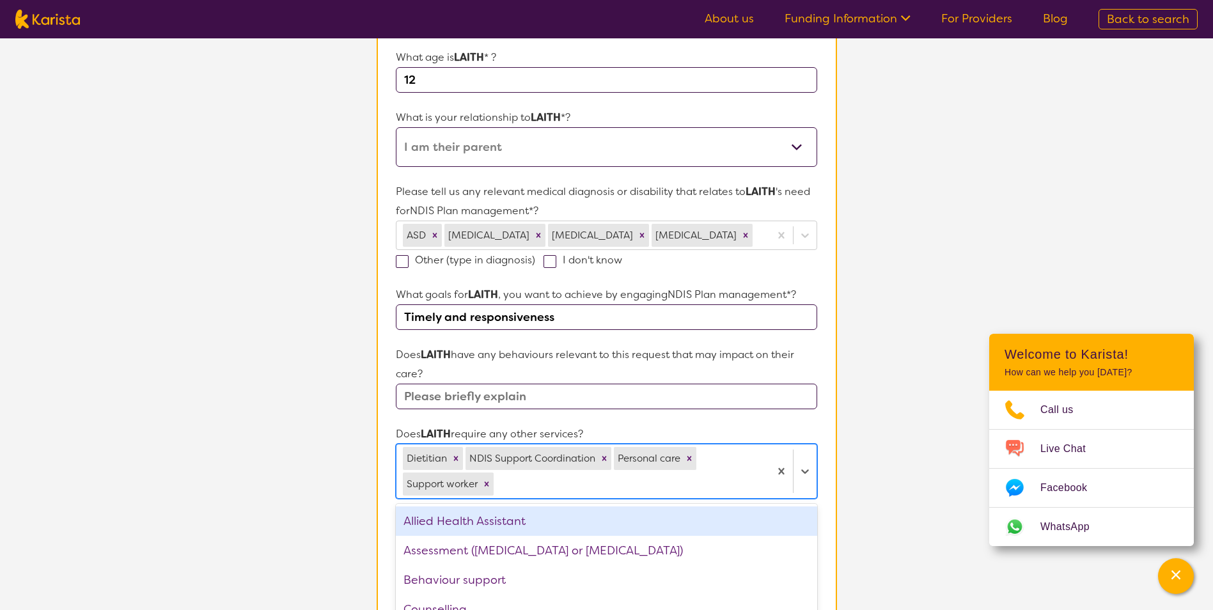
click at [410, 403] on input "text" at bounding box center [606, 397] width 421 height 26
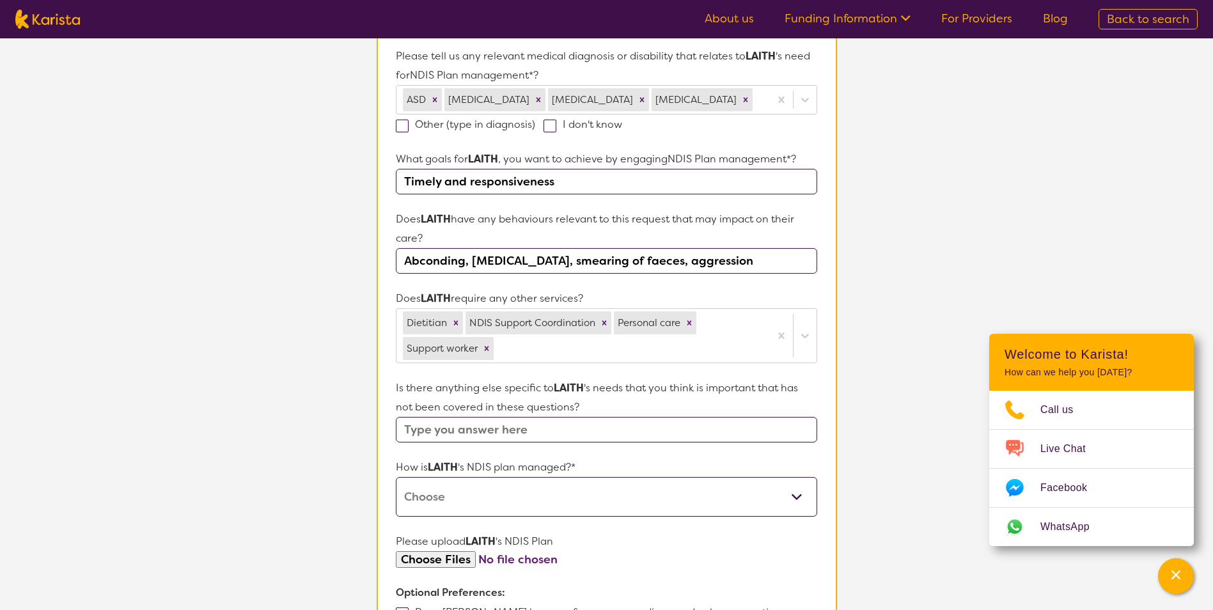
scroll to position [540, 0]
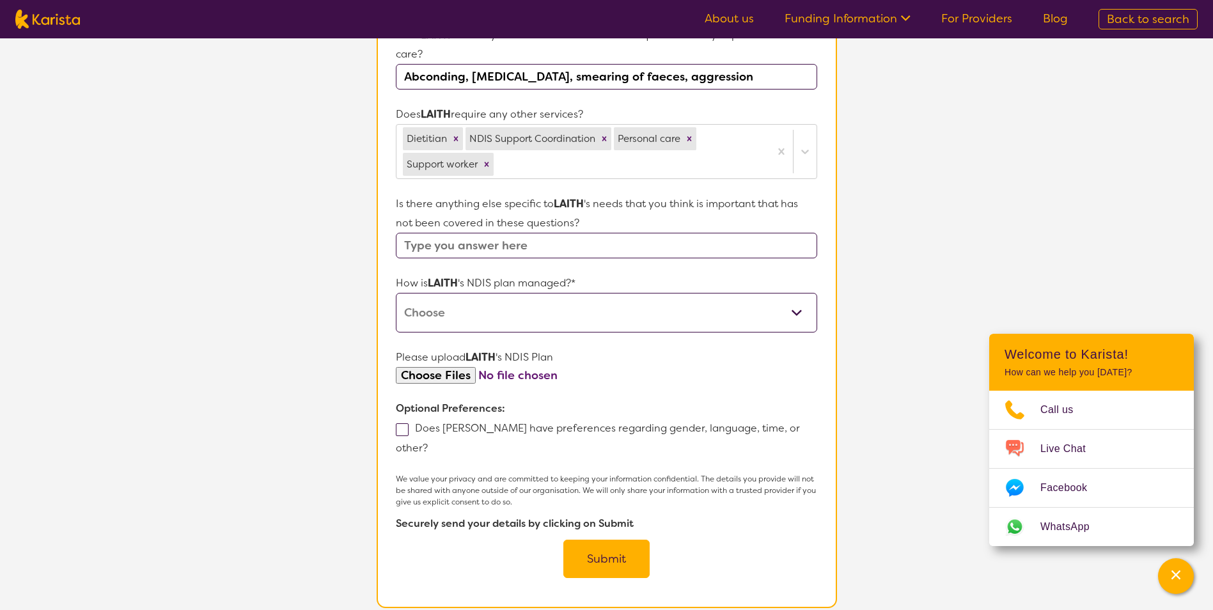
type input "Abconding, [MEDICAL_DATA], smearing of faeces, aggression"
click at [535, 306] on select "Self-managed NDIS plan Managed by a registered plan management provider (not th…" at bounding box center [606, 313] width 421 height 40
select select "Plan Managed"
click at [396, 293] on select "Self-managed NDIS plan Managed by a registered plan management provider (not th…" at bounding box center [606, 313] width 421 height 40
click at [402, 431] on span at bounding box center [402, 429] width 13 height 13
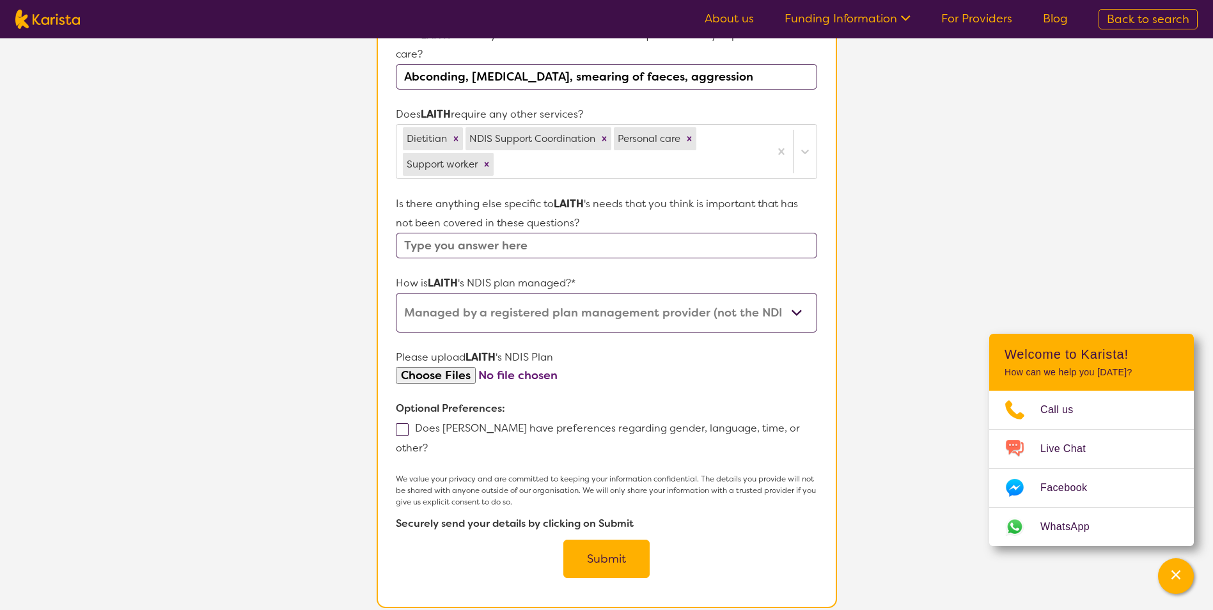
click at [428, 443] on input "Does [PERSON_NAME] have preferences regarding gender, language, time, or other?" at bounding box center [432, 447] width 8 height 8
checkbox input "true"
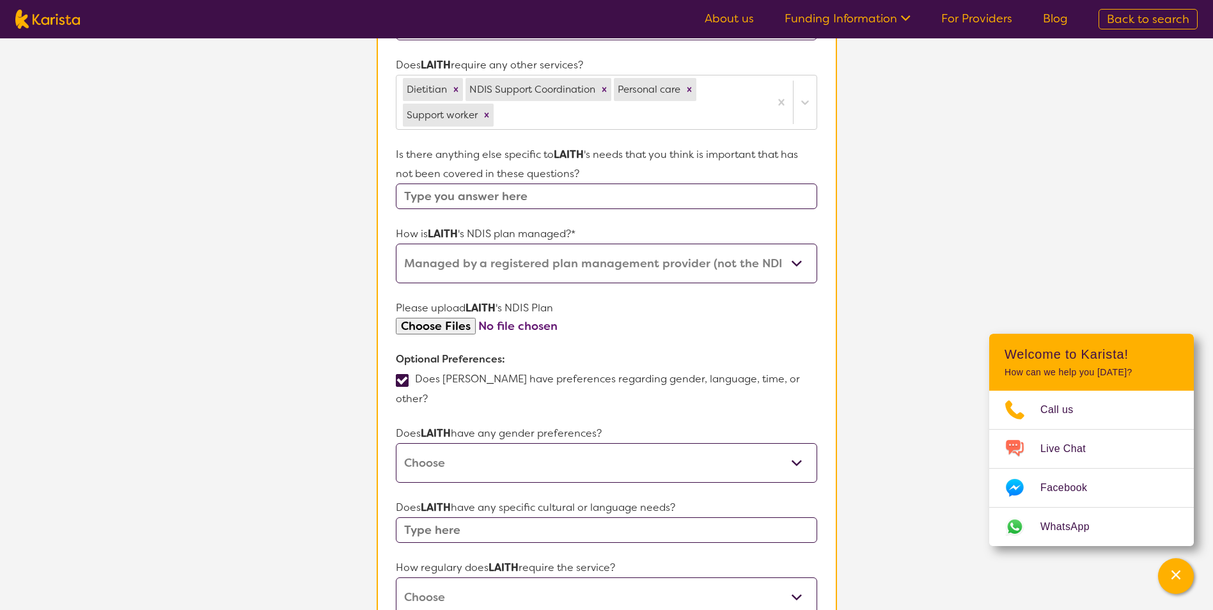
scroll to position [603, 0]
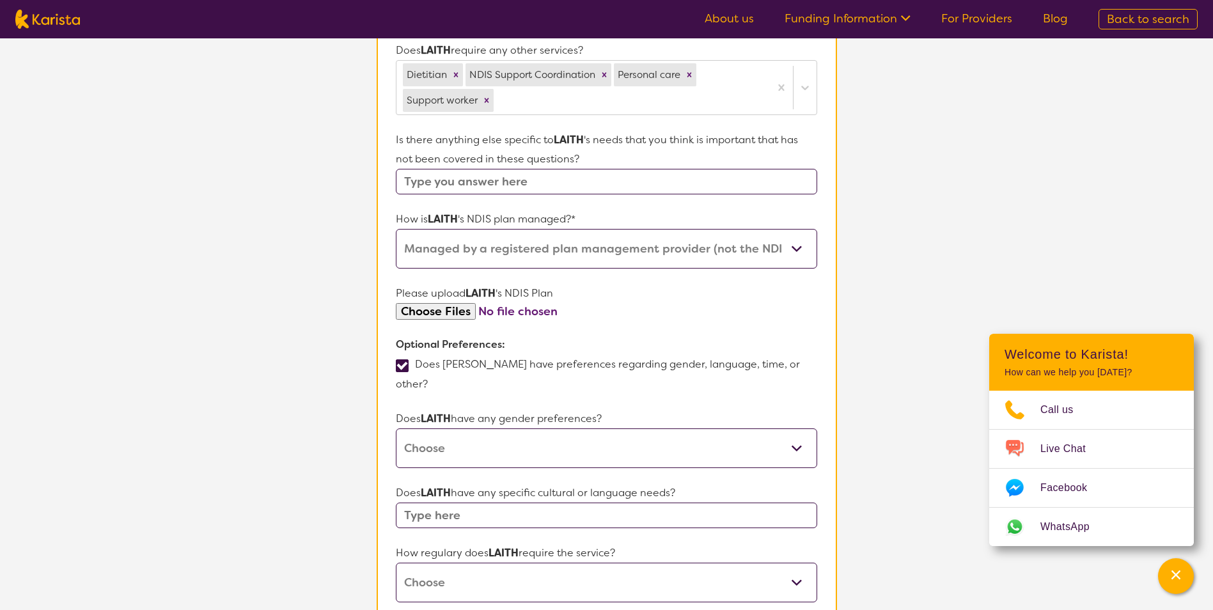
click at [520, 430] on select "[DEMOGRAPHIC_DATA] [DEMOGRAPHIC_DATA] Other No Preference" at bounding box center [606, 448] width 421 height 40
select select "[DEMOGRAPHIC_DATA]"
click at [396, 428] on select "[DEMOGRAPHIC_DATA] [DEMOGRAPHIC_DATA] Other No Preference" at bounding box center [606, 448] width 421 height 40
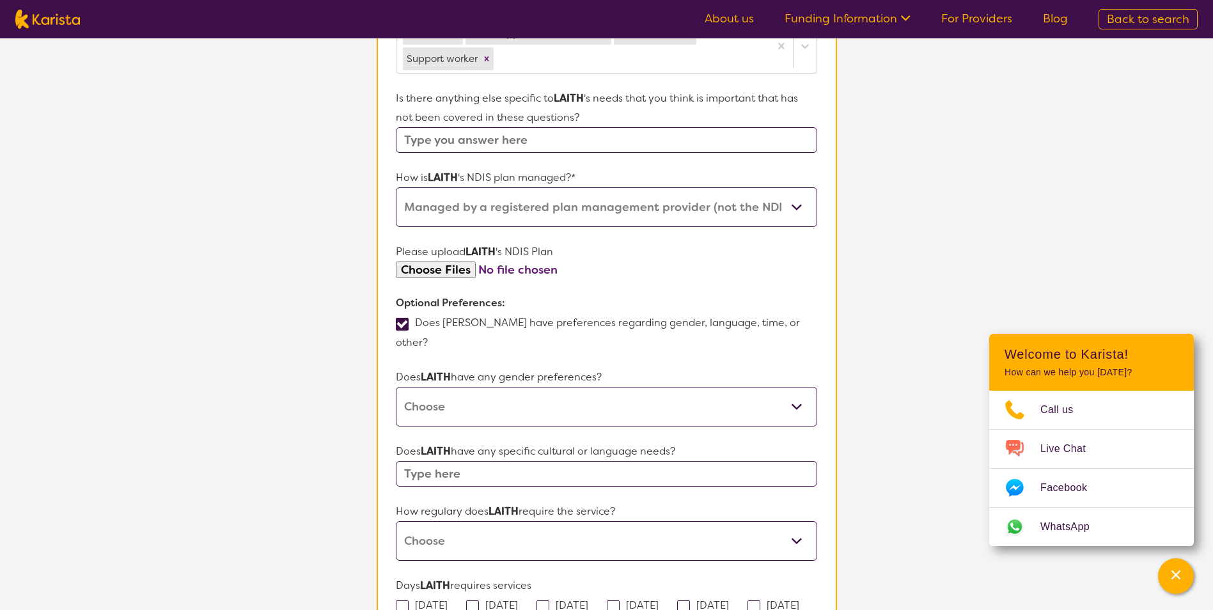
scroll to position [667, 0]
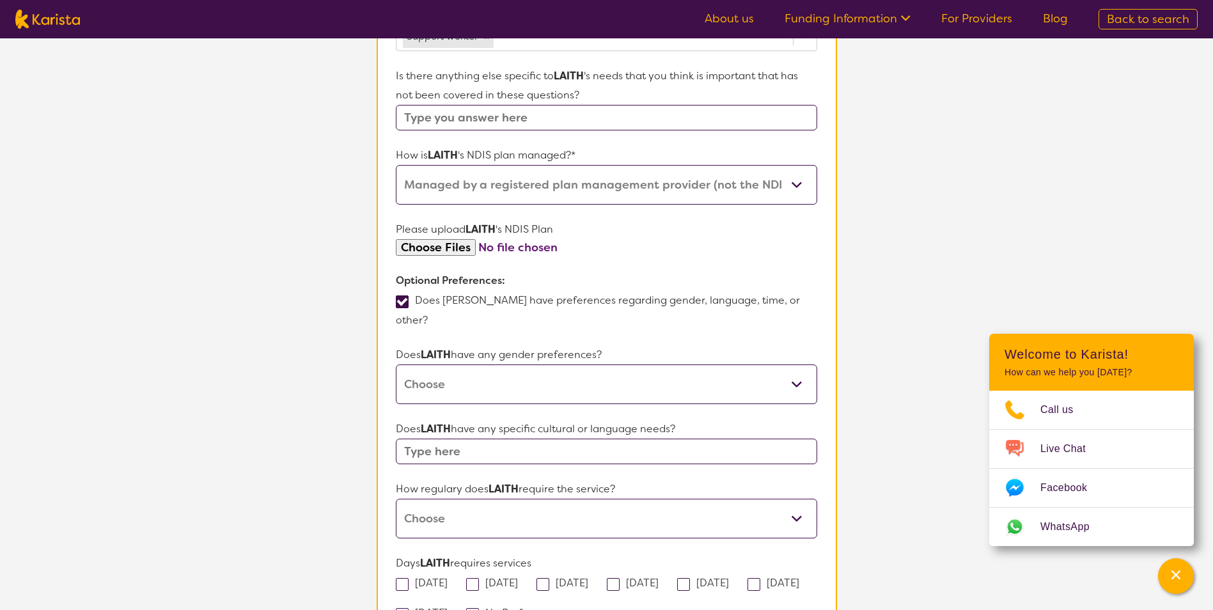
click at [539, 439] on input "text" at bounding box center [606, 452] width 421 height 26
type input "Vietnamese, Cambodian"
click at [564, 518] on select "Daily Twice a week Weekly Every fortnight Monthly Other" at bounding box center [606, 519] width 421 height 40
click at [396, 499] on select "Daily Twice a week Weekly Every fortnight Monthly Other" at bounding box center [606, 519] width 421 height 40
drag, startPoint x: 453, startPoint y: 492, endPoint x: 450, endPoint y: 483, distance: 10.1
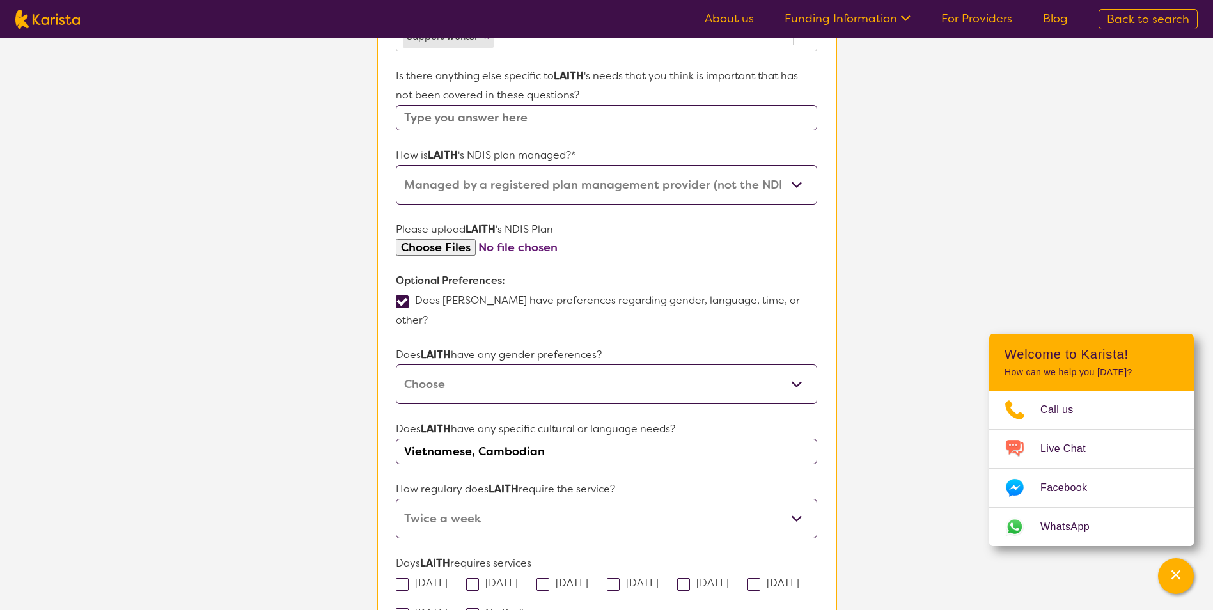
click at [453, 499] on select "Daily Twice a week Weekly Every fortnight Monthly Other" at bounding box center [606, 519] width 421 height 40
select select "Daily"
click at [396, 499] on select "Daily Twice a week Weekly Every fortnight Monthly Other" at bounding box center [606, 519] width 421 height 40
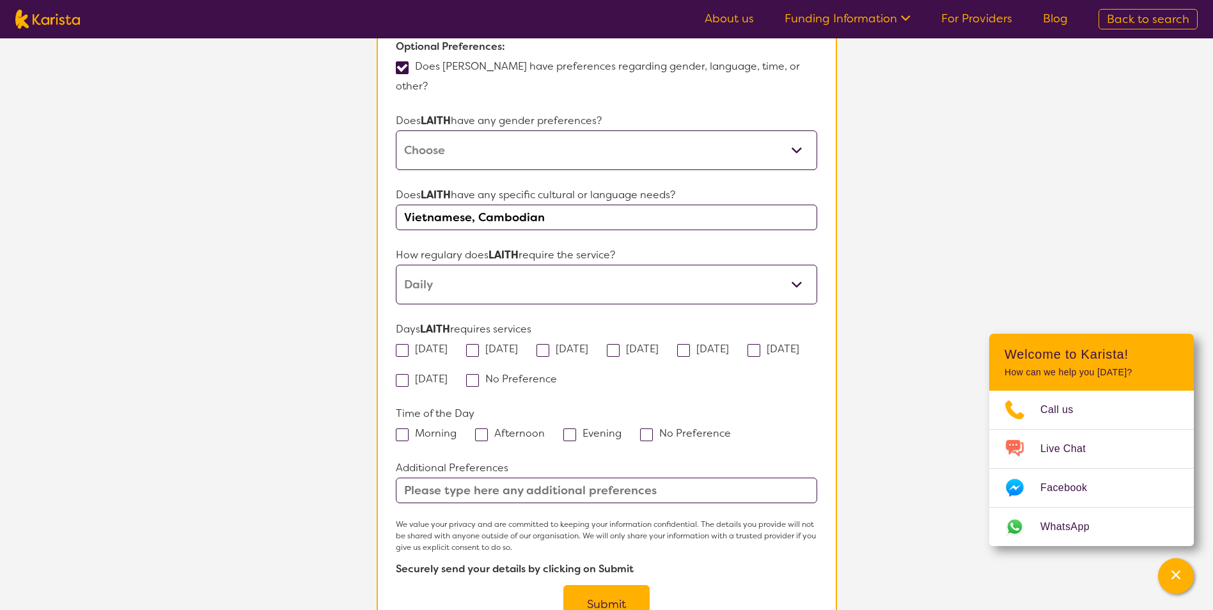
scroll to position [923, 0]
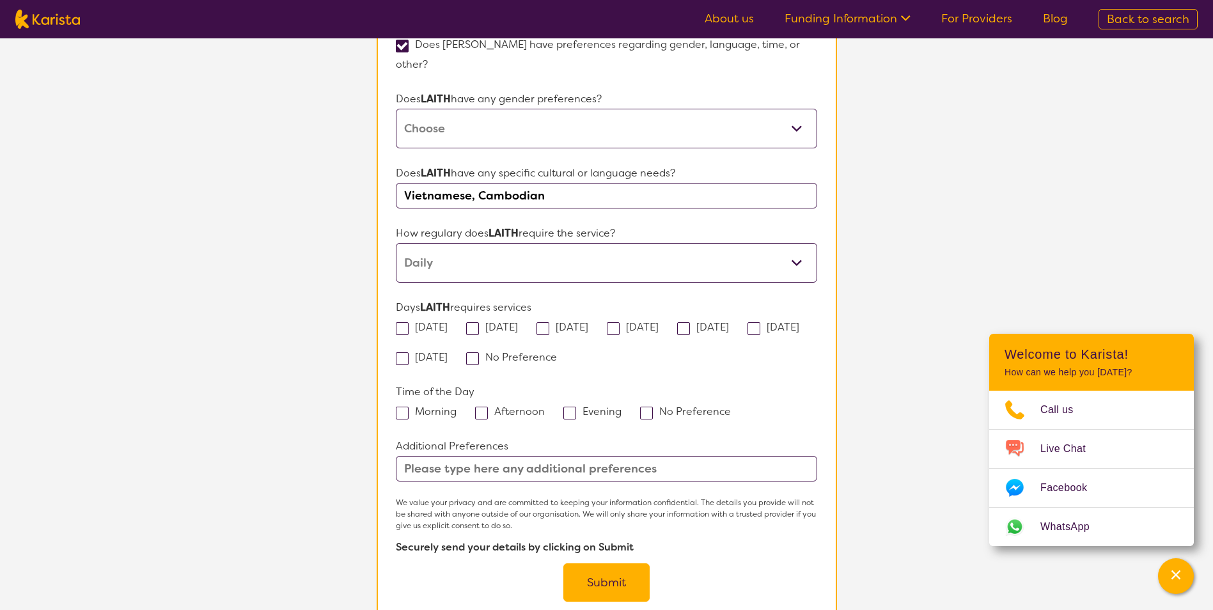
click at [408, 322] on span at bounding box center [402, 328] width 13 height 13
click at [447, 322] on input "[DATE]" at bounding box center [451, 326] width 8 height 8
checkbox input "true"
click at [478, 322] on span at bounding box center [472, 328] width 13 height 13
click at [518, 322] on input "[DATE]" at bounding box center [522, 326] width 8 height 8
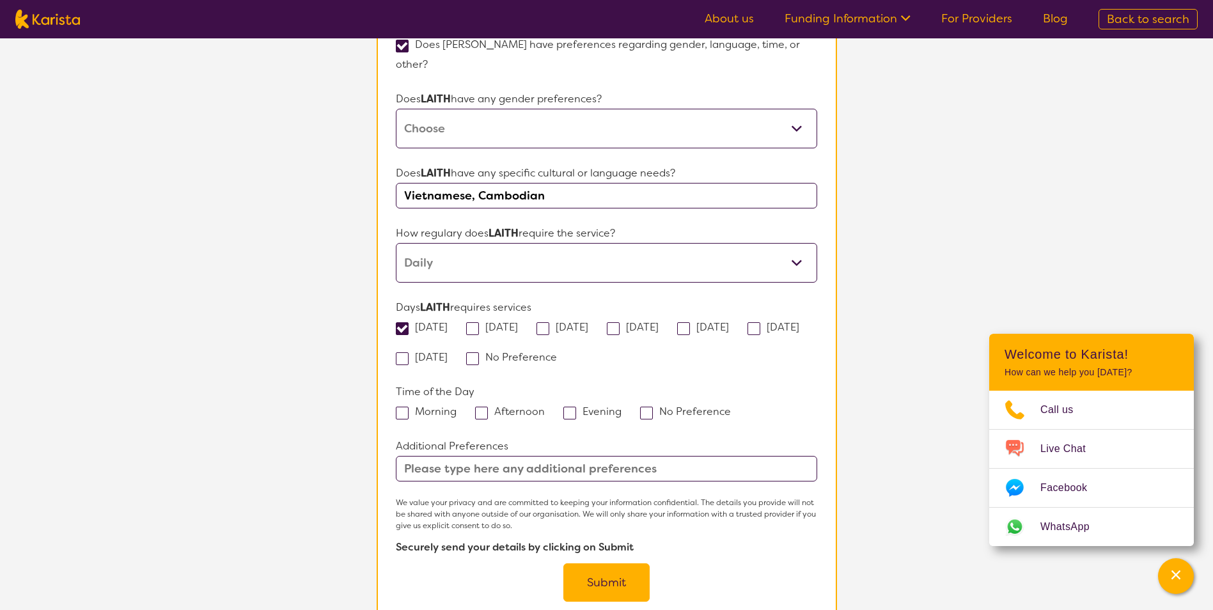
checkbox input "true"
click at [747, 335] on span at bounding box center [753, 328] width 13 height 13
click at [799, 330] on input "[DATE]" at bounding box center [803, 326] width 8 height 8
checkbox input "true"
click at [456, 350] on label "[DATE]" at bounding box center [426, 356] width 60 height 13
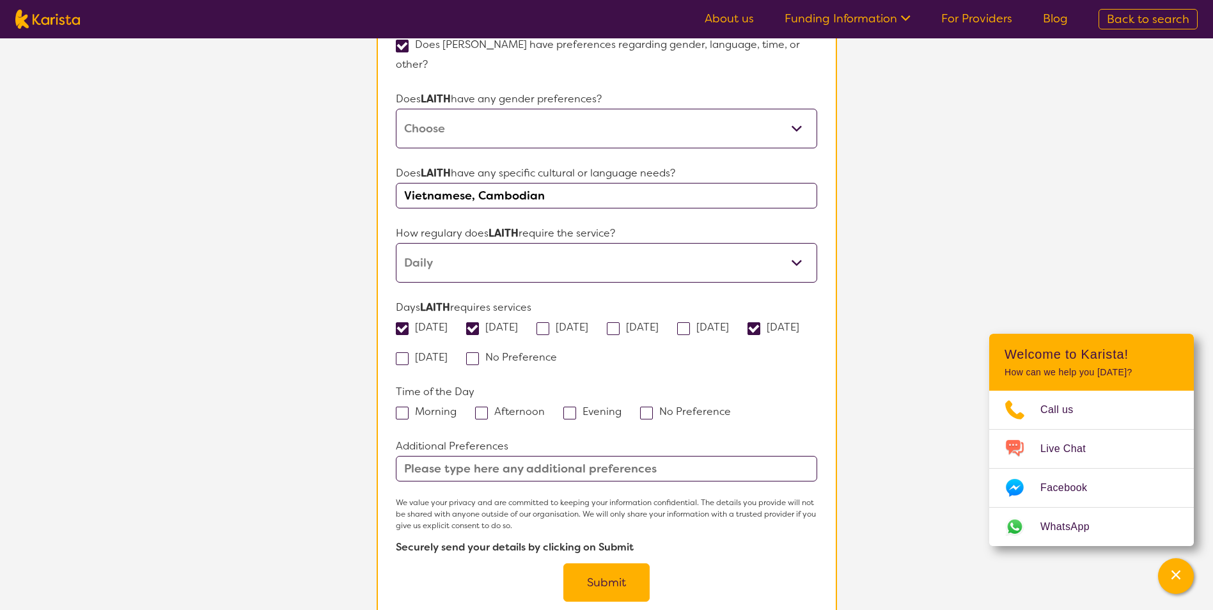
click at [456, 352] on input "[DATE]" at bounding box center [451, 356] width 8 height 8
checkbox input "true"
click at [549, 322] on span at bounding box center [542, 328] width 13 height 13
click at [588, 322] on input "[DATE]" at bounding box center [592, 326] width 8 height 8
checkbox input "true"
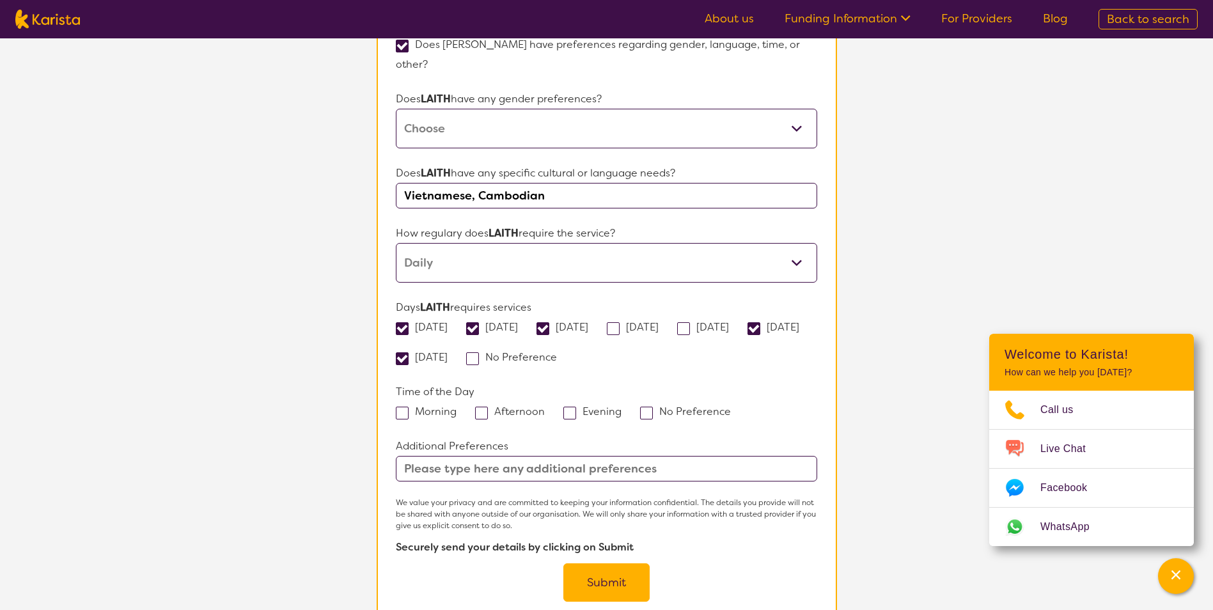
click at [561, 350] on label "No Preference" at bounding box center [515, 356] width 99 height 13
click at [561, 352] on input "No Preference" at bounding box center [561, 356] width 8 height 8
click at [658, 317] on div "[DATE] [DATE] [DATE] [DATE] [DATE] [DATE] [DATE] No Preference" at bounding box center [606, 342] width 421 height 50
drag, startPoint x: 685, startPoint y: 327, endPoint x: 660, endPoint y: 326, distance: 25.0
click at [685, 327] on div "[DATE] [DATE] [DATE] [DATE] [DATE] [DATE] [DATE] No Preference" at bounding box center [606, 342] width 421 height 50
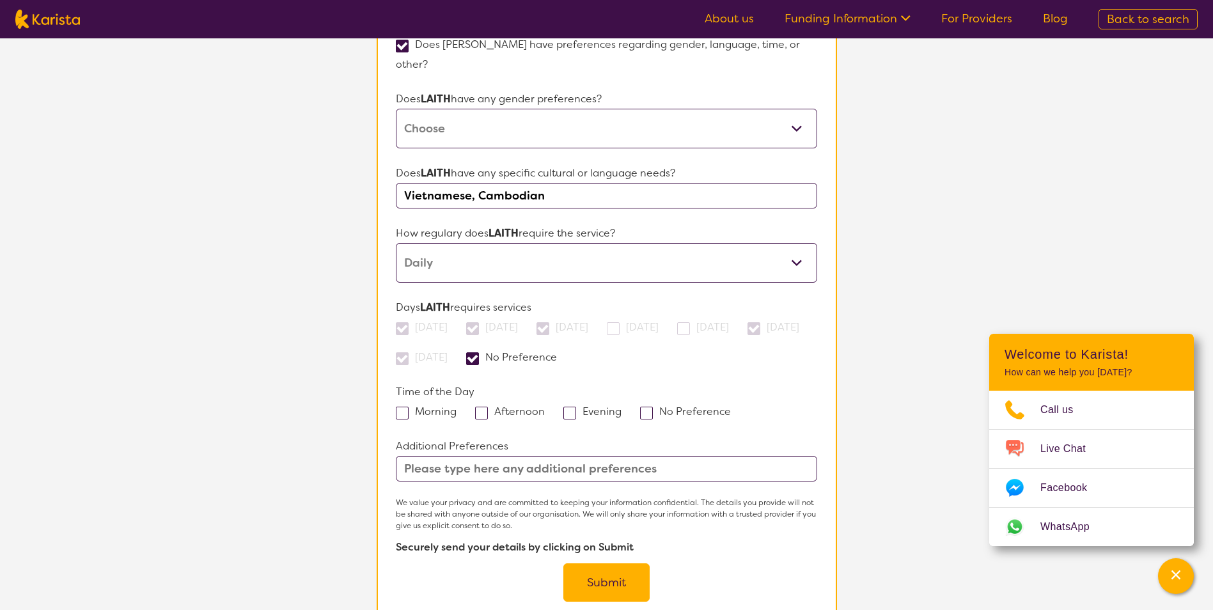
click at [479, 352] on span at bounding box center [472, 358] width 13 height 13
click at [559, 352] on input "No Preference" at bounding box center [561, 356] width 8 height 8
checkbox input "false"
click at [619, 322] on span at bounding box center [613, 328] width 13 height 13
click at [658, 322] on input "[DATE]" at bounding box center [662, 326] width 8 height 8
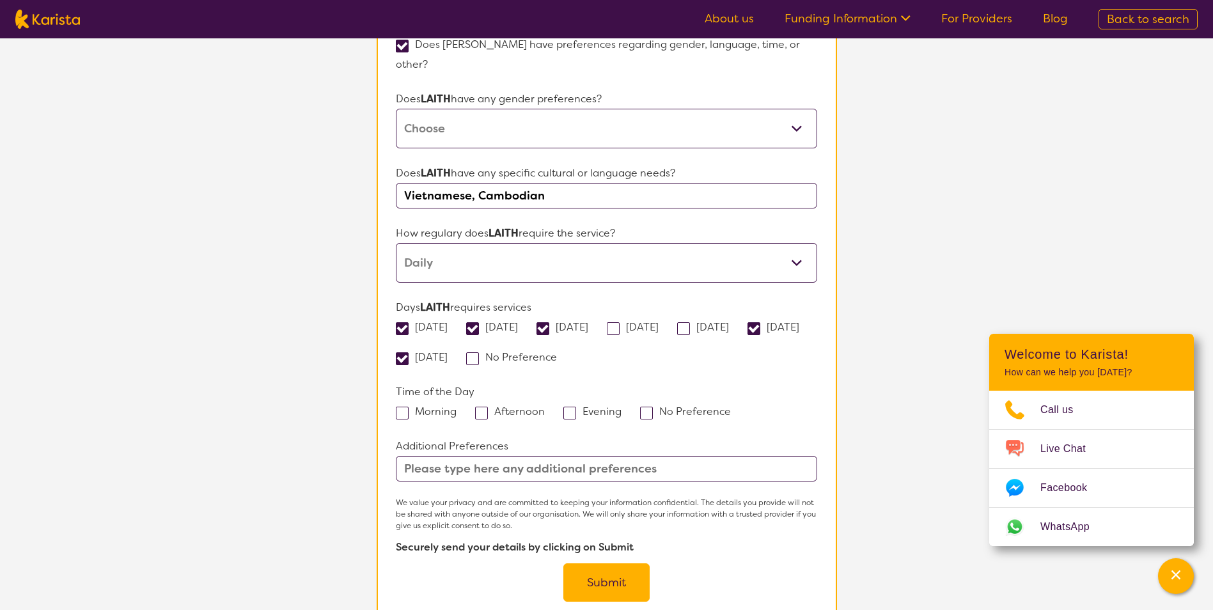
checkbox input "true"
click at [690, 322] on span at bounding box center [683, 328] width 13 height 13
click at [737, 322] on input "[DATE]" at bounding box center [733, 326] width 8 height 8
checkbox input "true"
click at [403, 407] on span at bounding box center [402, 413] width 13 height 13
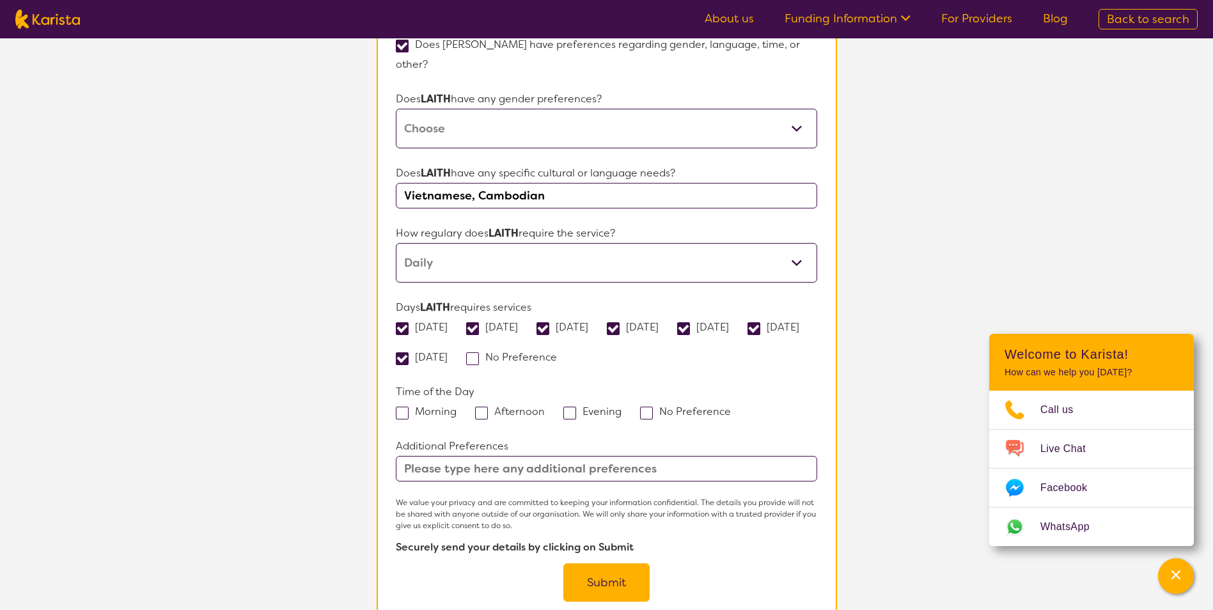
click at [456, 407] on input "Morning" at bounding box center [460, 411] width 8 height 8
checkbox input "true"
click at [480, 407] on span at bounding box center [481, 413] width 13 height 13
click at [545, 407] on input "Afternoon" at bounding box center [549, 411] width 8 height 8
checkbox input "true"
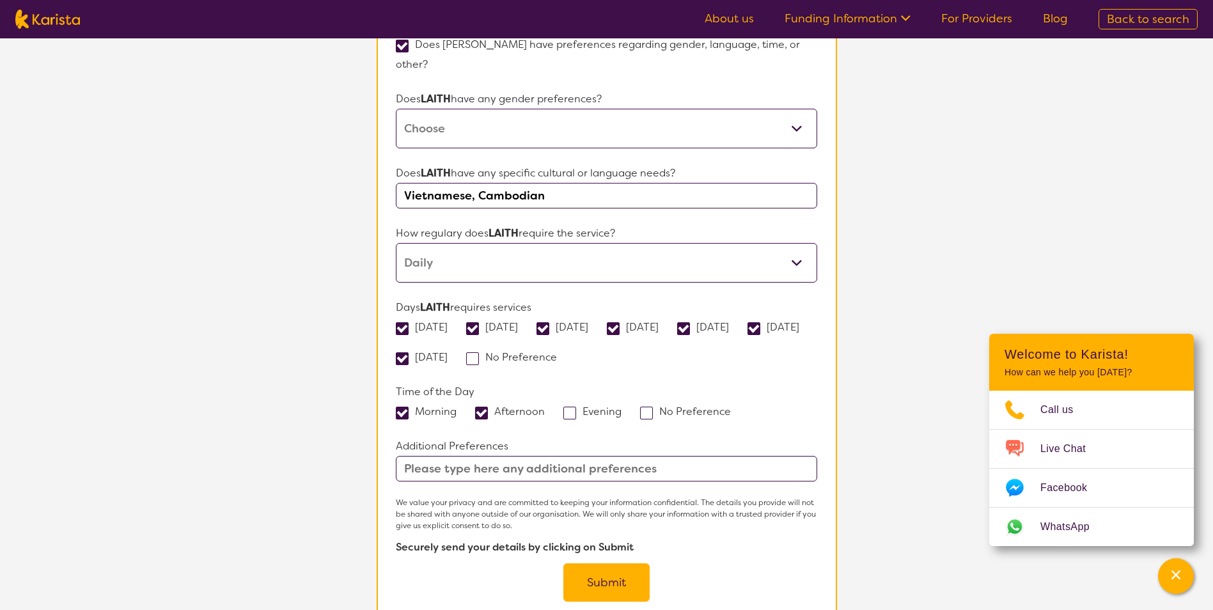
click at [566, 407] on span at bounding box center [569, 413] width 13 height 13
click at [621, 407] on input "Evening" at bounding box center [625, 411] width 8 height 8
checkbox input "true"
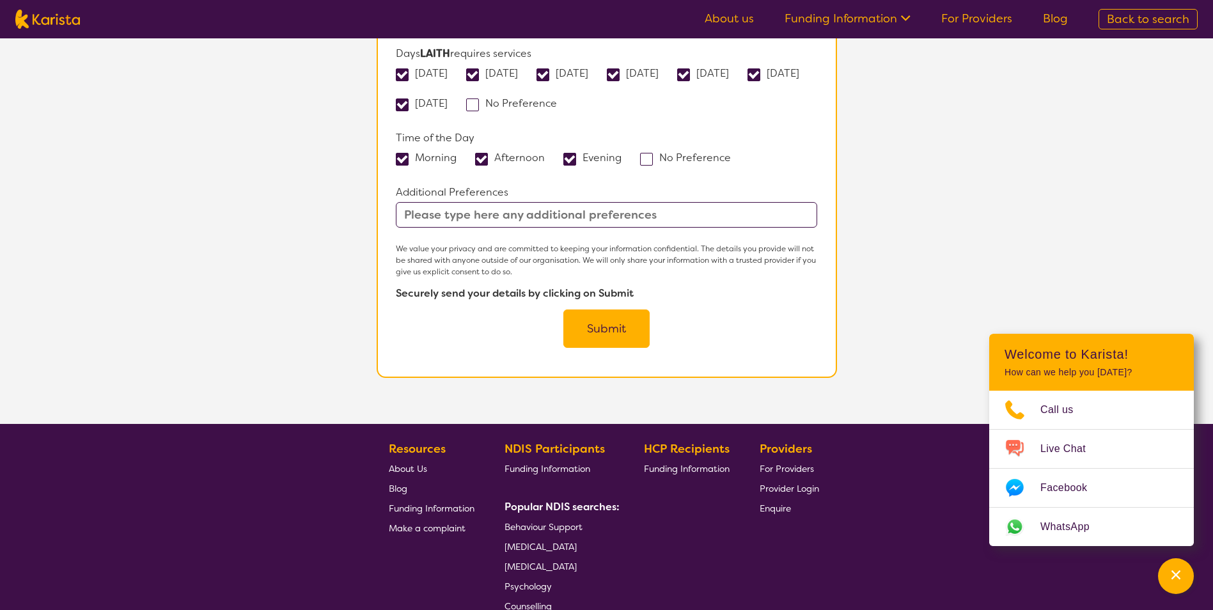
scroll to position [1179, 0]
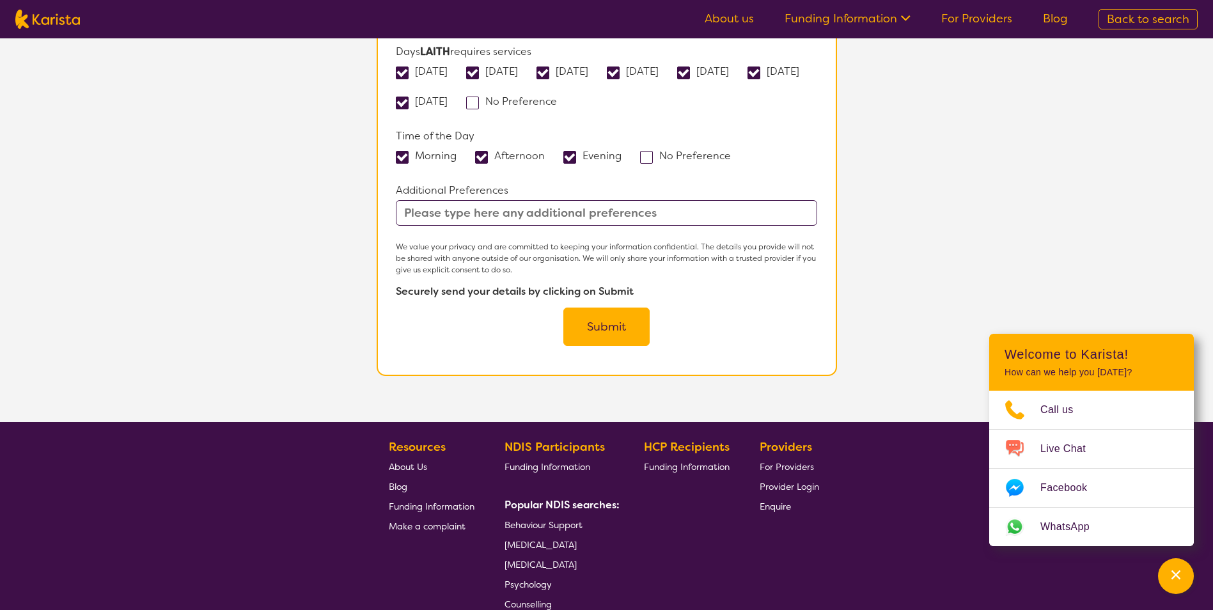
click at [609, 307] on button "Submit" at bounding box center [606, 326] width 86 height 38
